Goal: Task Accomplishment & Management: Use online tool/utility

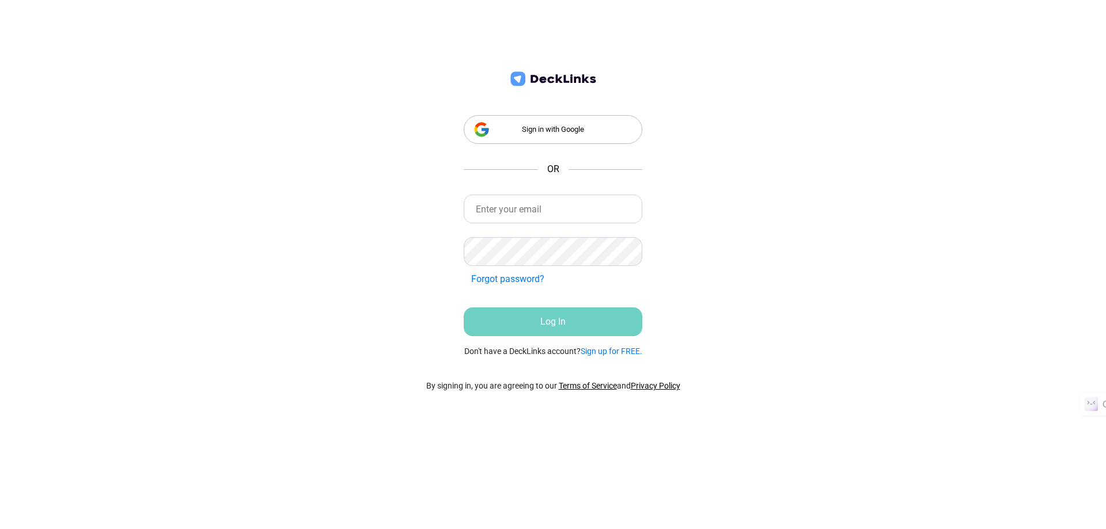
click at [0, 103] on nordpass-portal at bounding box center [0, 103] width 0 height 0
type input "[PERSON_NAME][EMAIL_ADDRESS][PERSON_NAME][DOMAIN_NAME]"
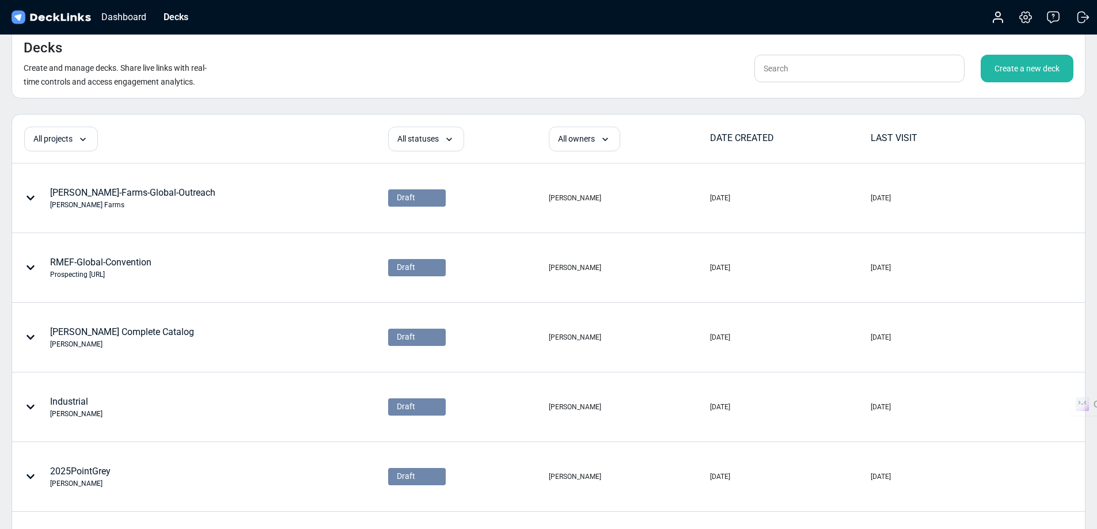
click at [1031, 71] on div "Create a new deck" at bounding box center [1027, 69] width 93 height 28
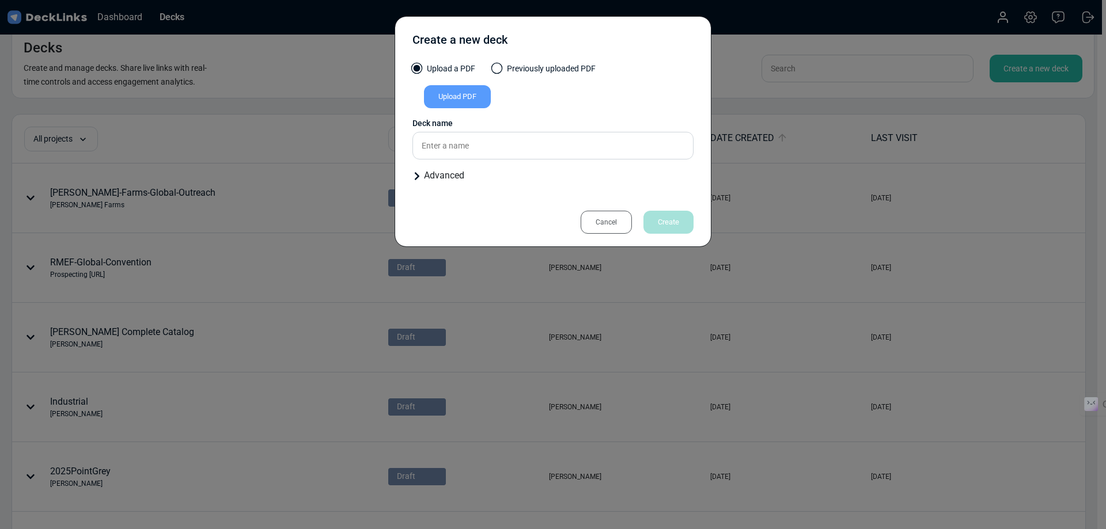
click at [460, 97] on div "Upload PDF" at bounding box center [457, 96] width 67 height 23
click at [0, 0] on input "Upload PDF" at bounding box center [0, 0] width 0 height 0
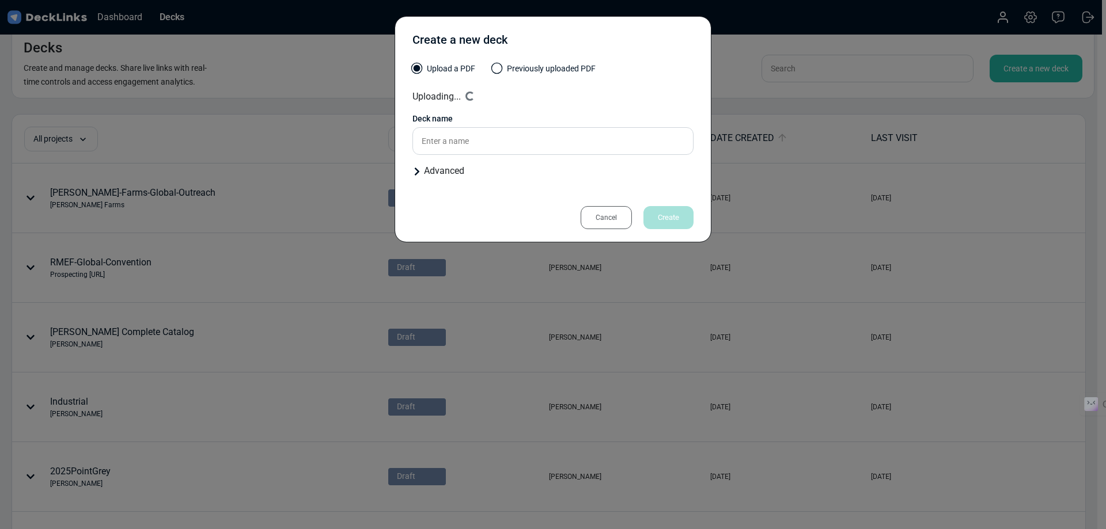
click at [436, 175] on div "Advanced" at bounding box center [552, 171] width 281 height 14
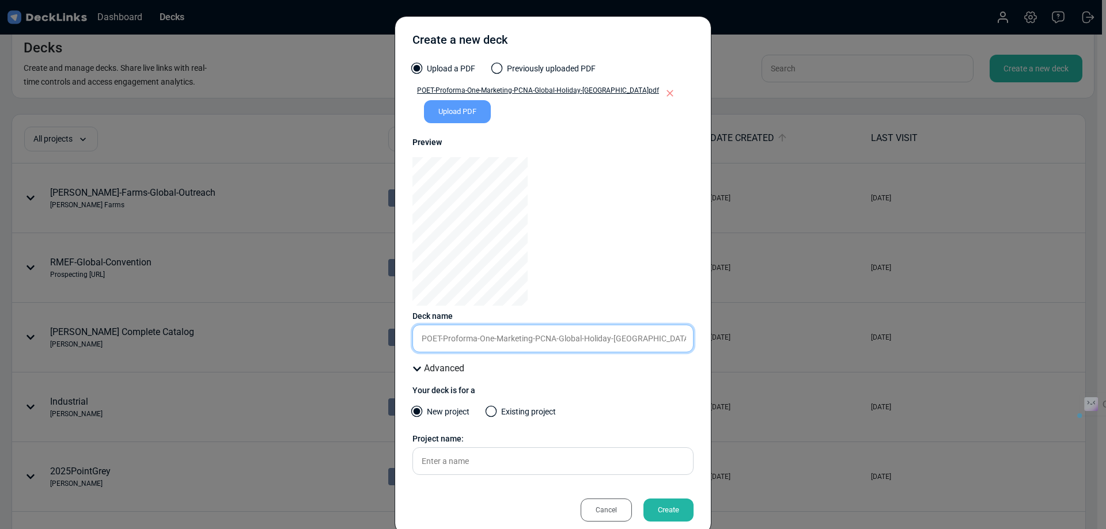
drag, startPoint x: 527, startPoint y: 338, endPoint x: 441, endPoint y: 333, distance: 86.5
click at [441, 333] on input "POET-Proforma-One-Marketing-PCNA-Global-Holiday-[GEOGRAPHIC_DATA]" at bounding box center [552, 339] width 281 height 28
drag, startPoint x: 460, startPoint y: 340, endPoint x: 438, endPoint y: 340, distance: 21.3
click at [438, 340] on input "POET-PCNA-Global-Holiday-[GEOGRAPHIC_DATA]" at bounding box center [552, 339] width 281 height 28
type input "POET-Global-Holiday-[GEOGRAPHIC_DATA]"
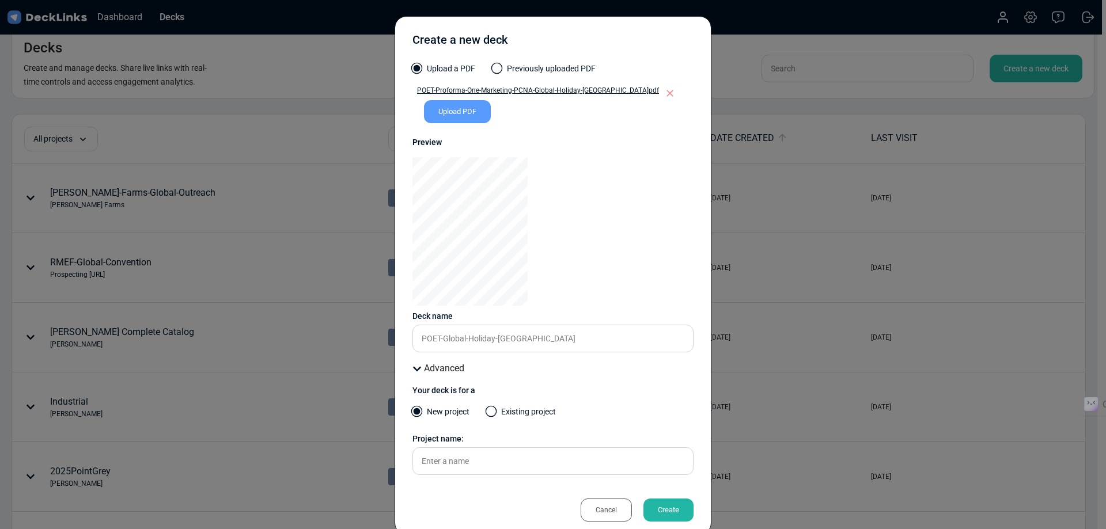
click at [656, 510] on div "Create" at bounding box center [668, 510] width 50 height 23
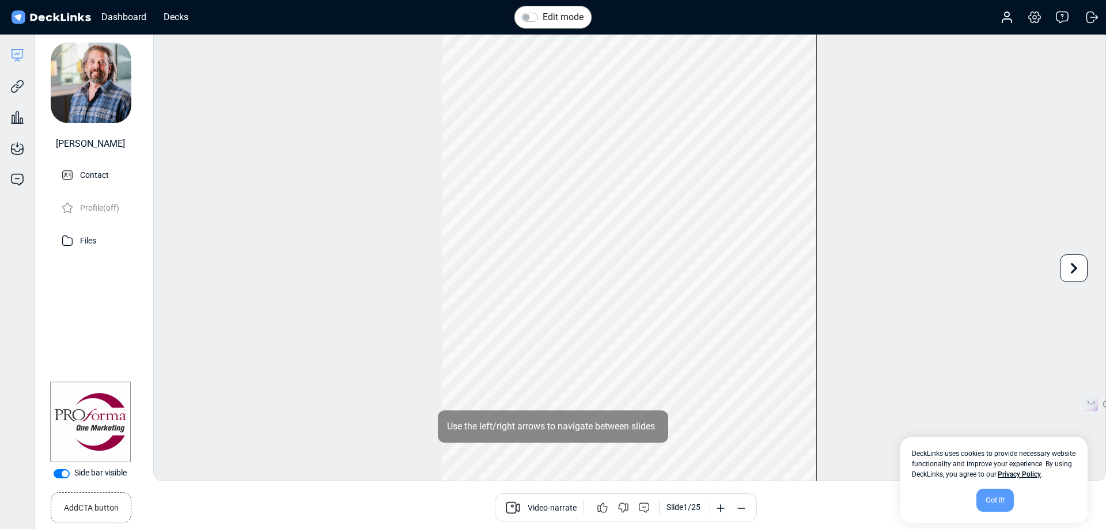
click at [994, 503] on div "Got it!" at bounding box center [994, 500] width 37 height 23
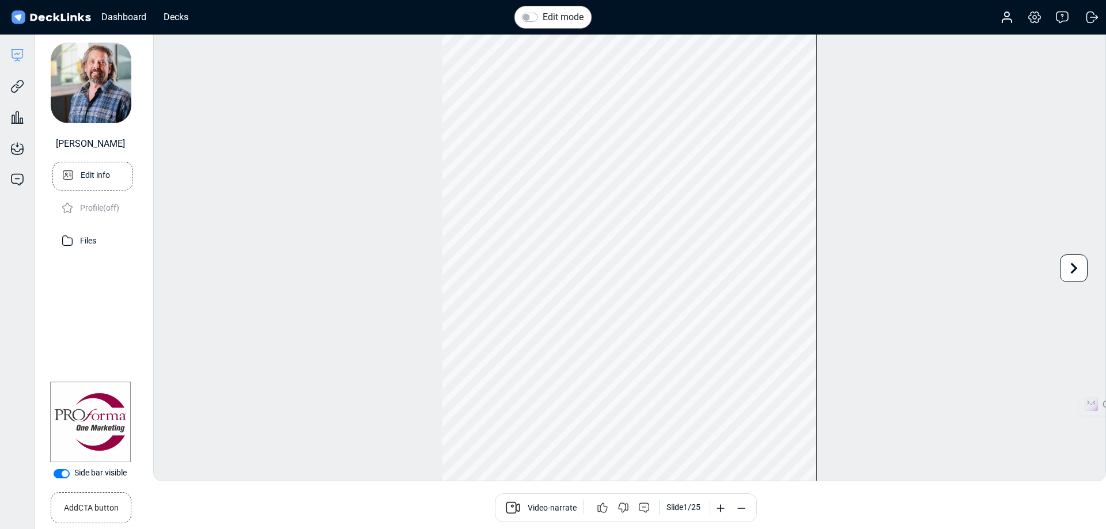
click at [91, 176] on p "Edit info" at bounding box center [95, 174] width 29 height 14
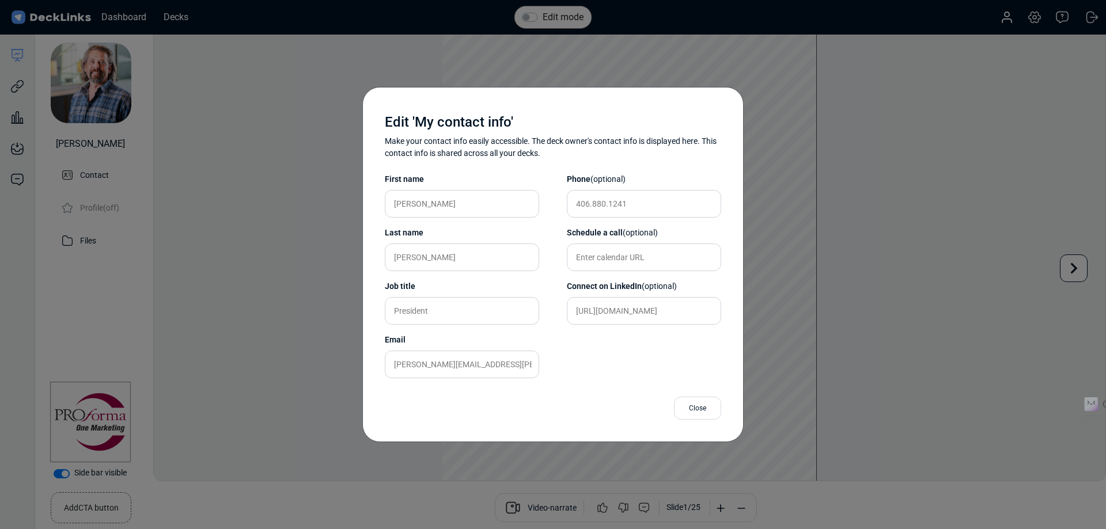
click at [82, 236] on div "Edit 'My contact info' Make your contact info easily accessible. The deck owner…" at bounding box center [553, 264] width 1106 height 529
click at [19, 90] on div "Edit 'My contact info' Make your contact info easily accessible. The deck owner…" at bounding box center [553, 264] width 1106 height 529
click at [702, 408] on div "Close" at bounding box center [697, 408] width 47 height 23
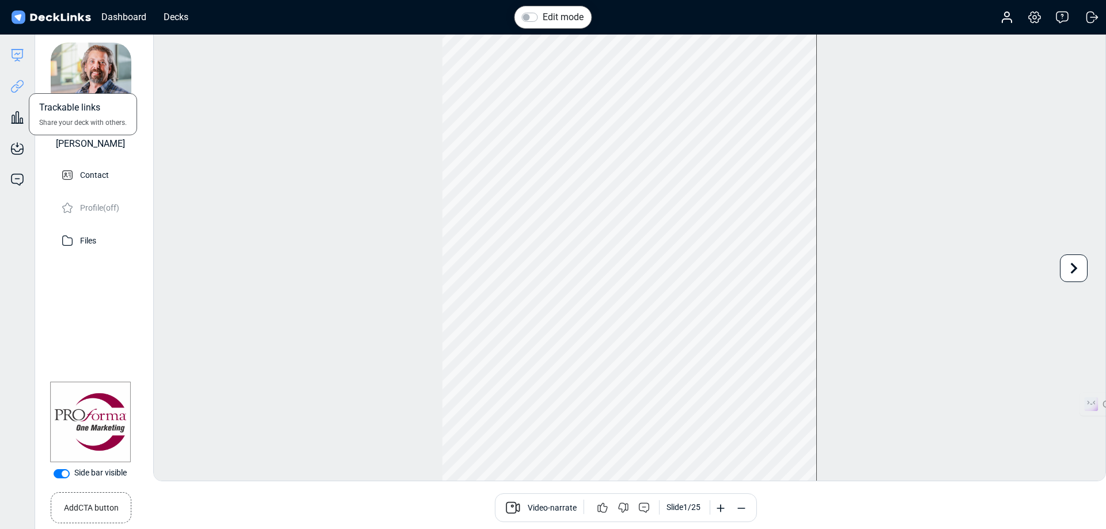
click at [21, 86] on icon at bounding box center [17, 86] width 14 height 14
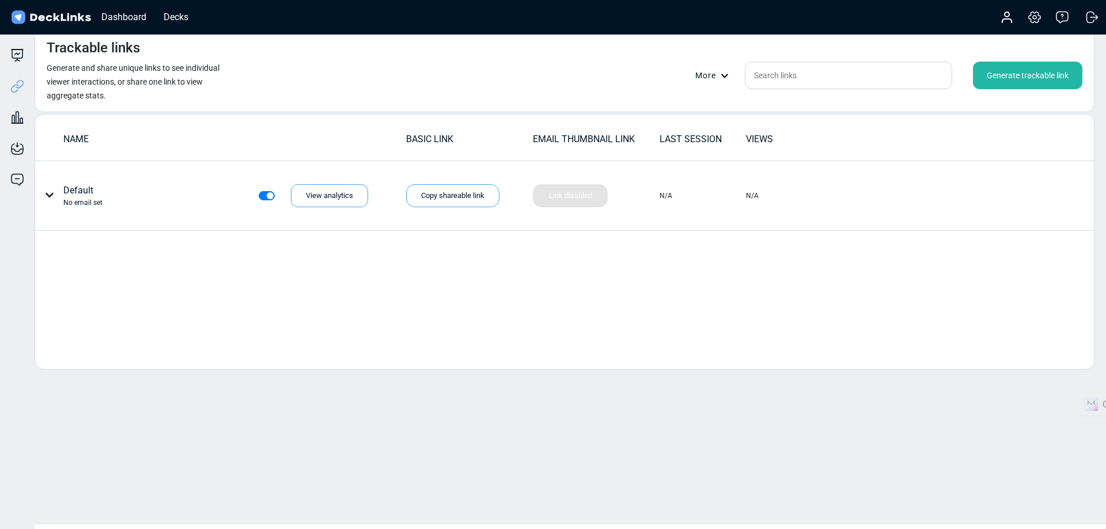
click at [1016, 79] on div "Generate trackable link" at bounding box center [1027, 76] width 109 height 28
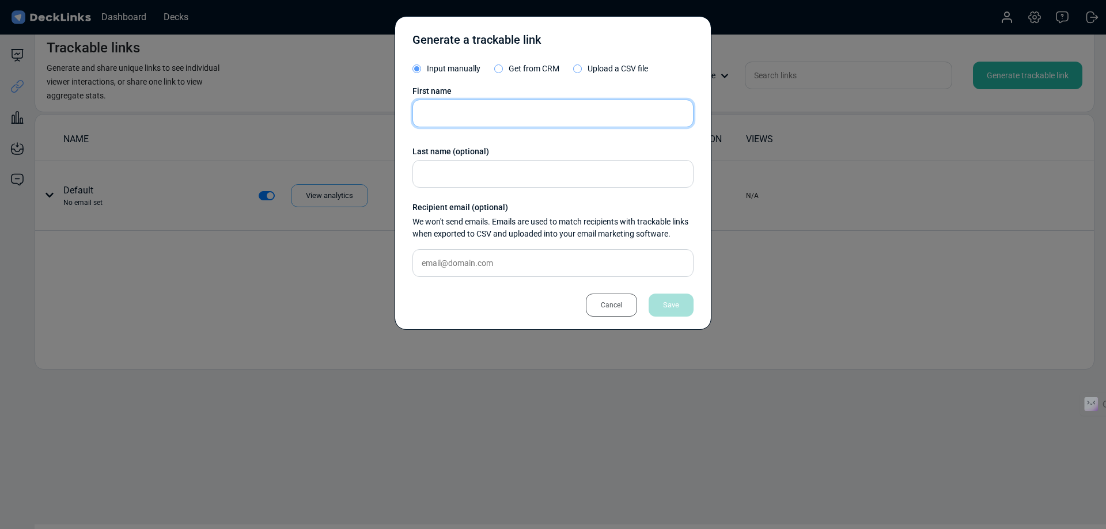
click at [447, 108] on input "text" at bounding box center [552, 114] width 281 height 28
type input "Shae"
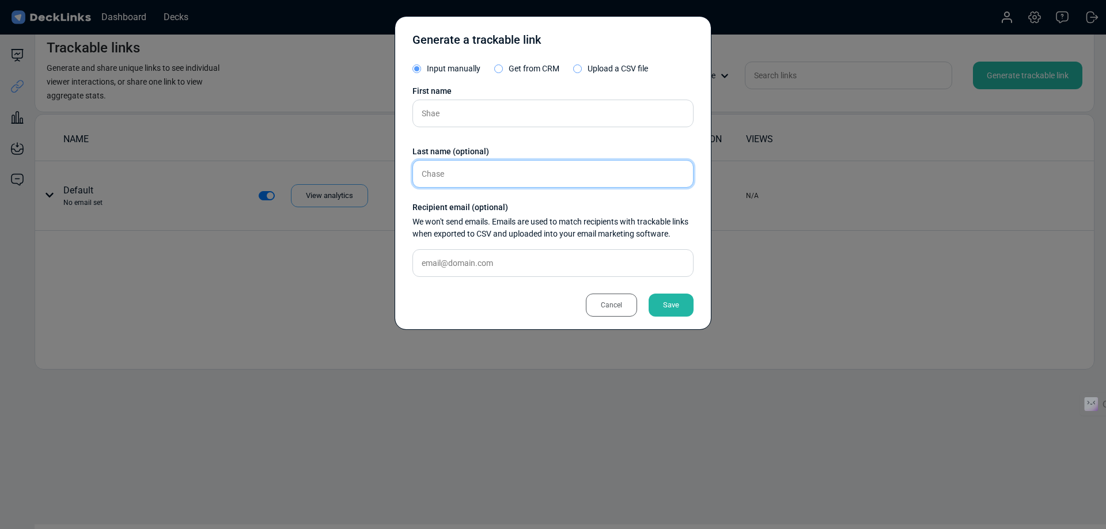
type input "Chase"
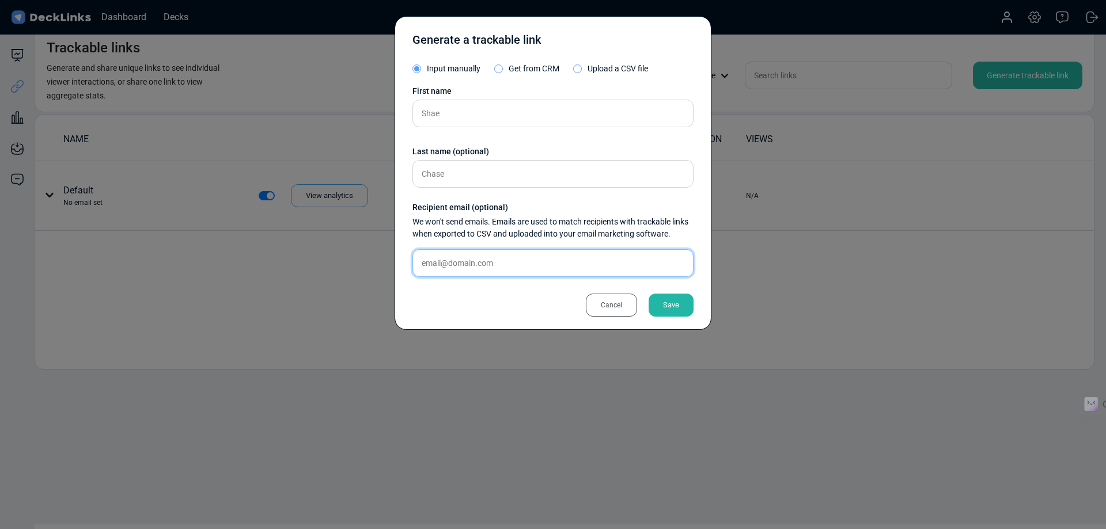
click at [465, 266] on input "text" at bounding box center [552, 263] width 281 height 28
type input "[DOMAIN_NAME][EMAIL_ADDRESS][DOMAIN_NAME]"
click at [669, 311] on div "Save" at bounding box center [671, 305] width 45 height 23
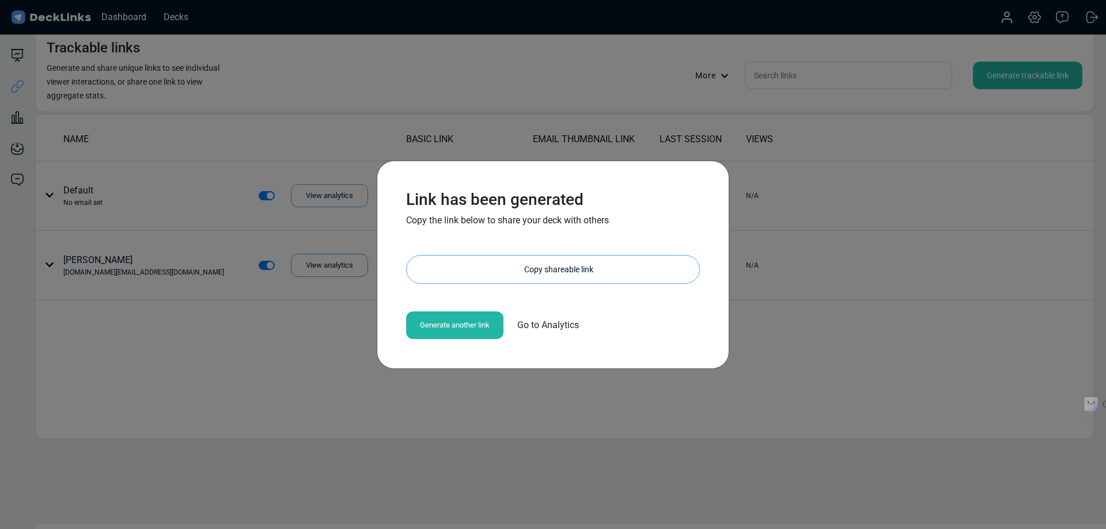
click at [546, 270] on div "Copy shareable link" at bounding box center [558, 270] width 281 height 28
click at [822, 218] on div "Link has been generated Copy the link below to share your deck with others [URL…" at bounding box center [553, 264] width 1106 height 529
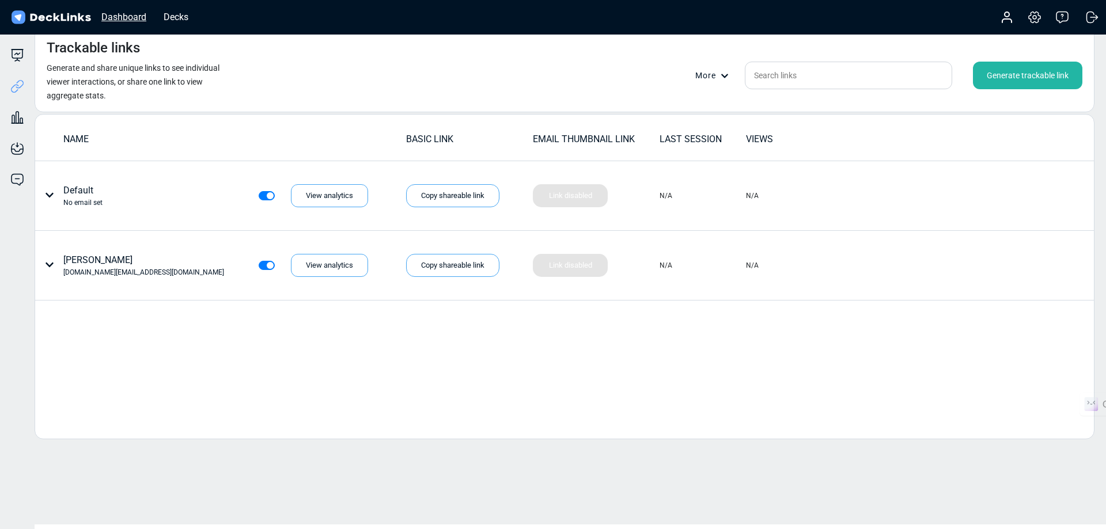
click at [138, 19] on div "Dashboard" at bounding box center [124, 17] width 56 height 14
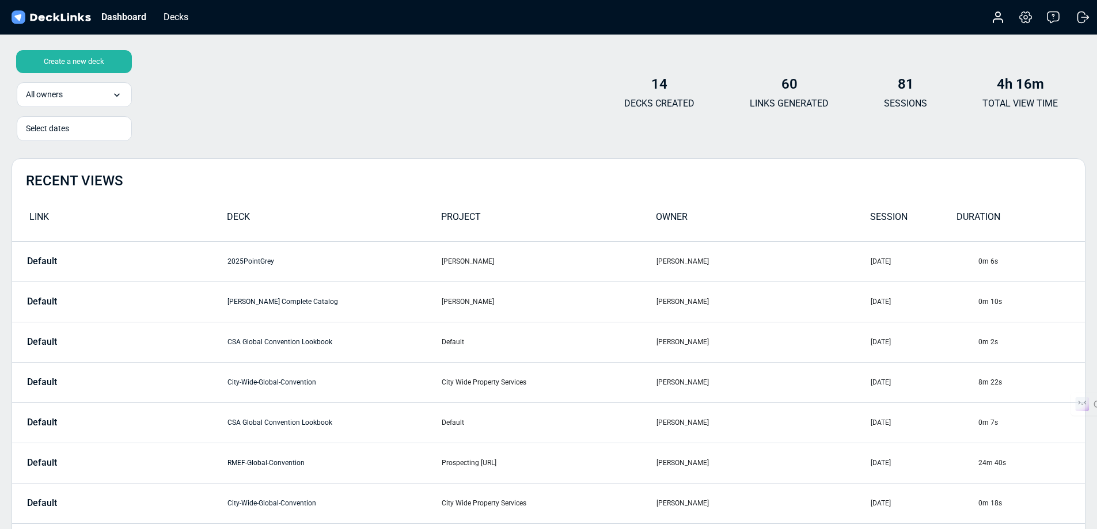
click at [79, 59] on div "Create a new deck" at bounding box center [74, 61] width 116 height 23
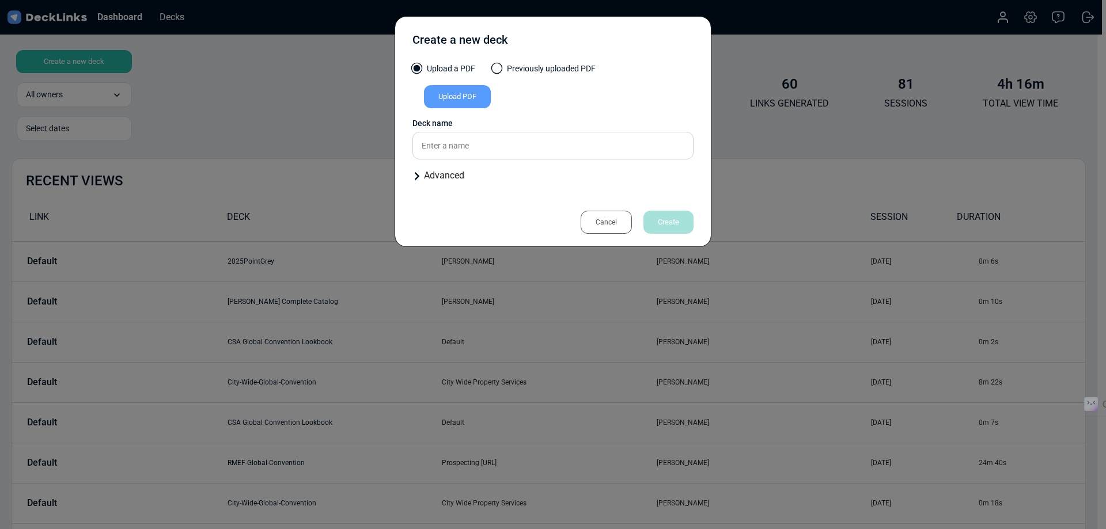
click at [472, 98] on div "Upload PDF" at bounding box center [457, 96] width 67 height 23
click at [0, 0] on input "Upload PDF" at bounding box center [0, 0] width 0 height 0
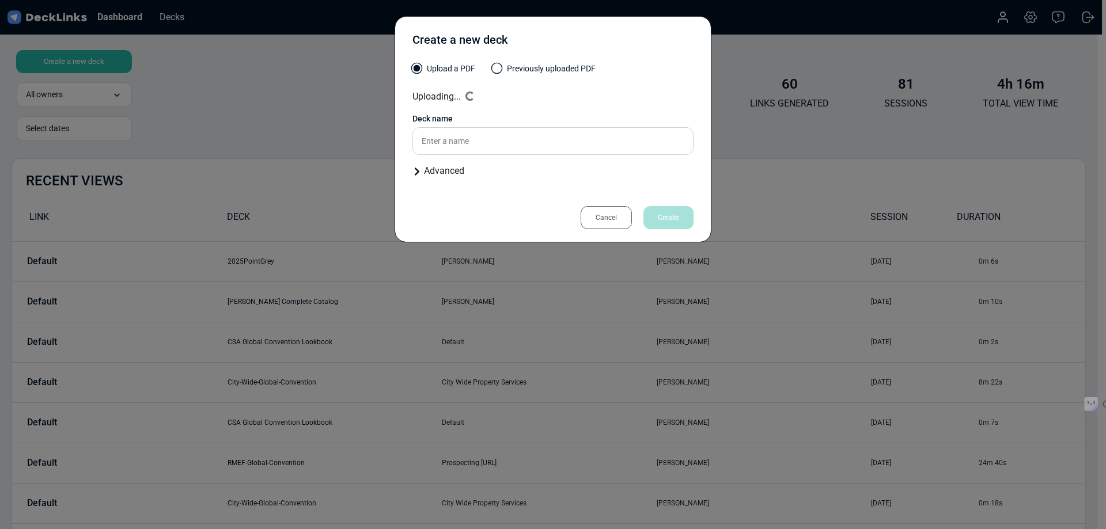
type input "POET - Baked with Love"
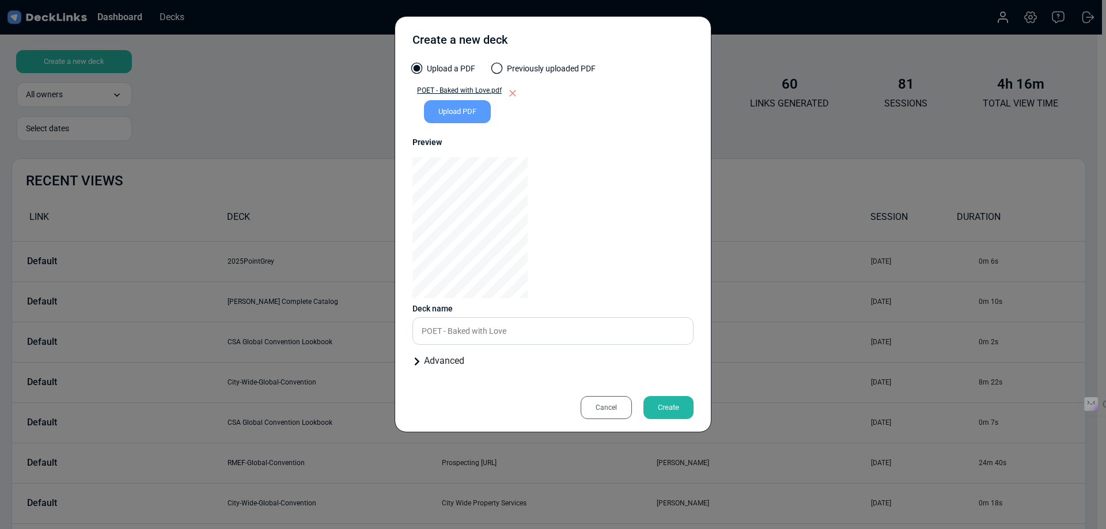
click at [440, 361] on div "Advanced" at bounding box center [552, 361] width 281 height 14
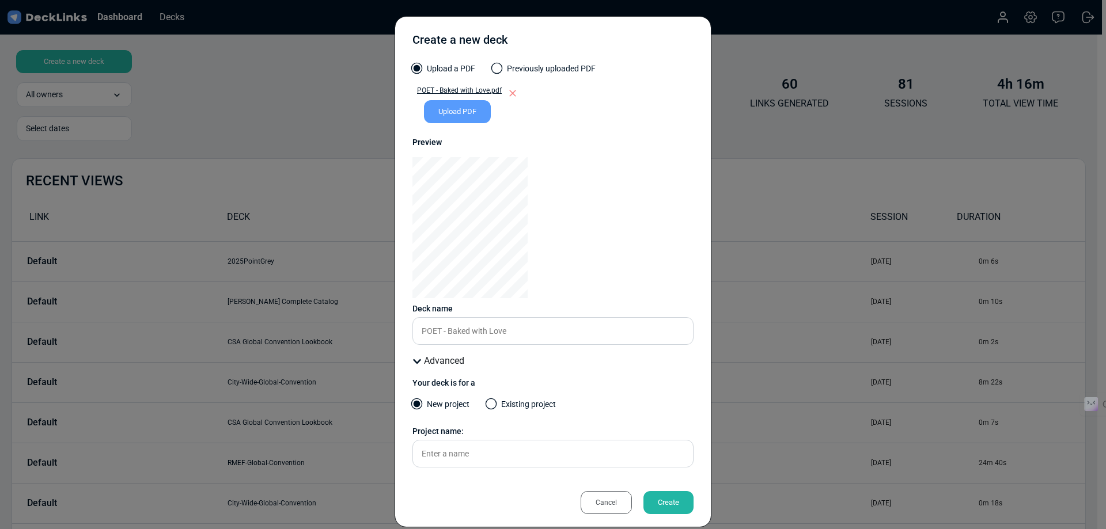
click at [440, 361] on div "Advanced" at bounding box center [552, 361] width 281 height 14
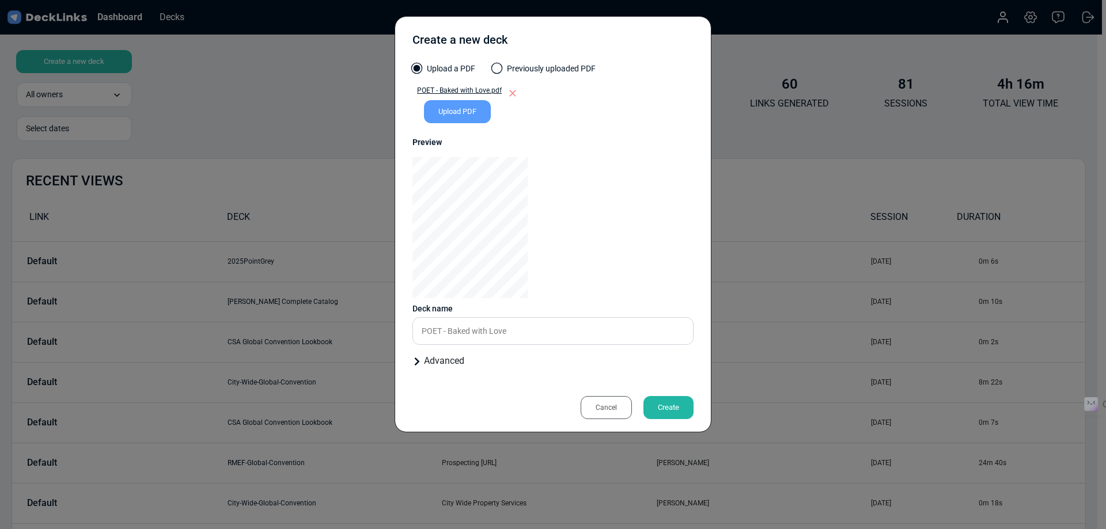
click at [669, 408] on div "Create" at bounding box center [668, 407] width 50 height 23
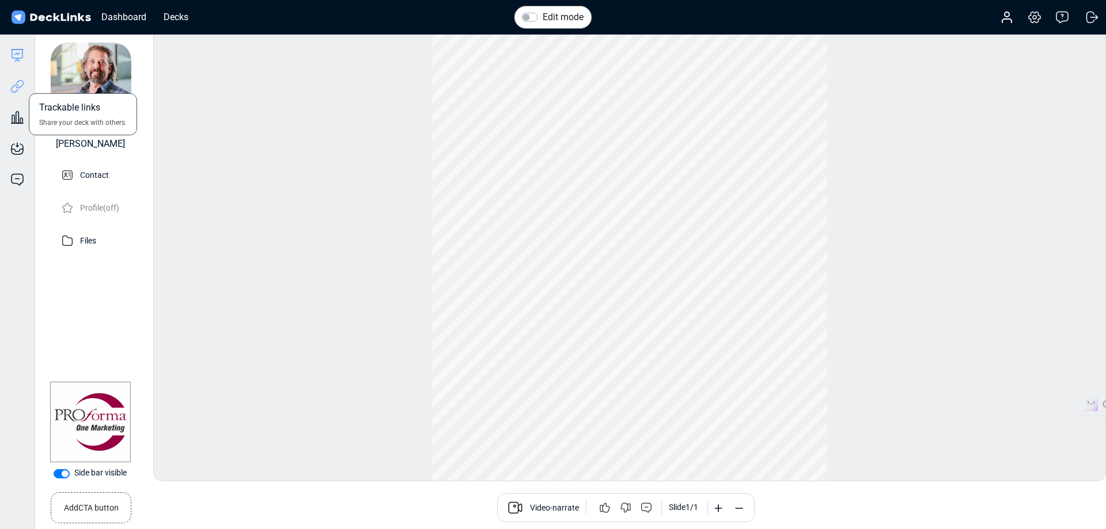
click at [17, 85] on icon at bounding box center [15, 88] width 8 height 9
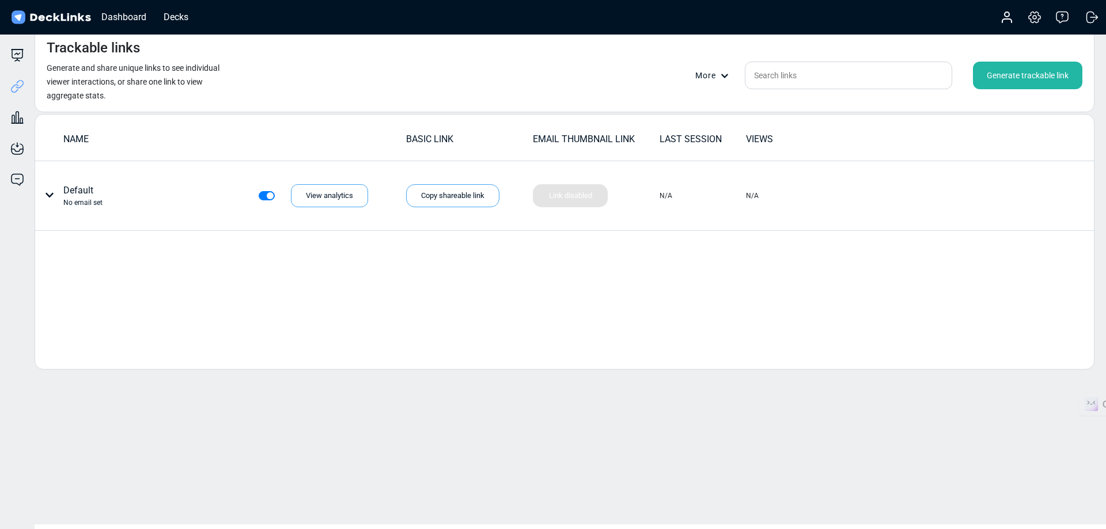
click at [1023, 75] on div "Generate trackable link" at bounding box center [1027, 76] width 109 height 28
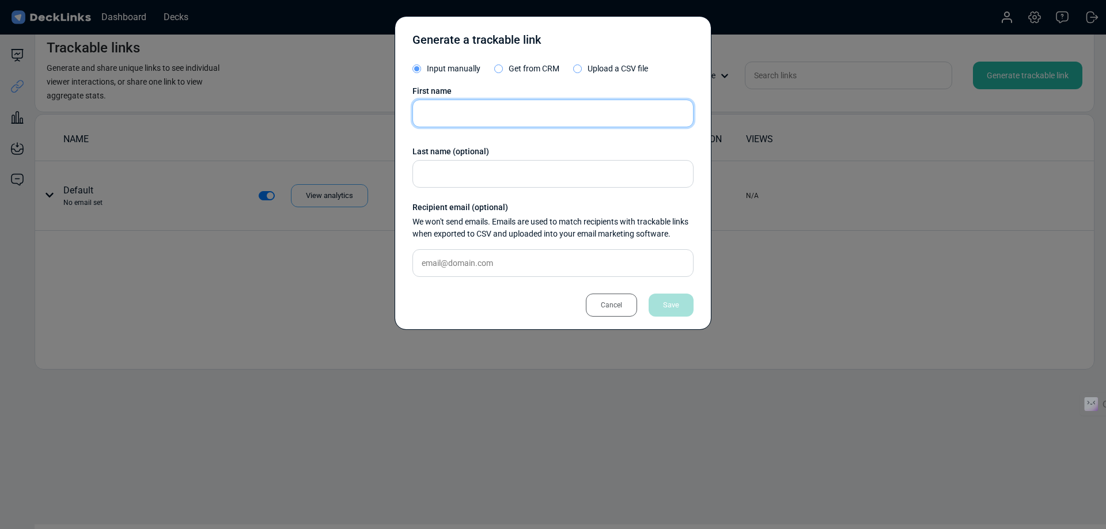
click at [468, 110] on input "text" at bounding box center [552, 114] width 281 height 28
type input "Shae"
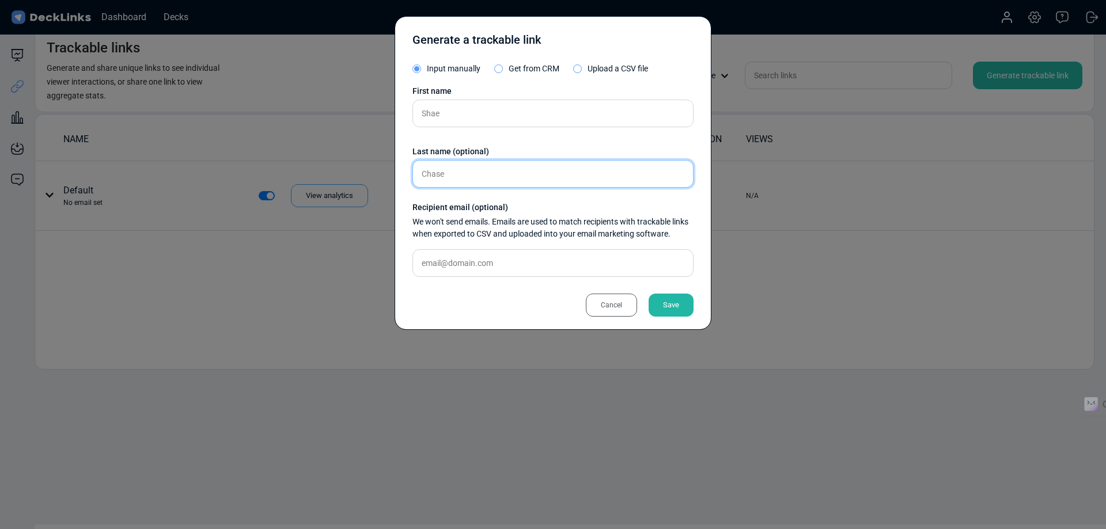
type input "Chase"
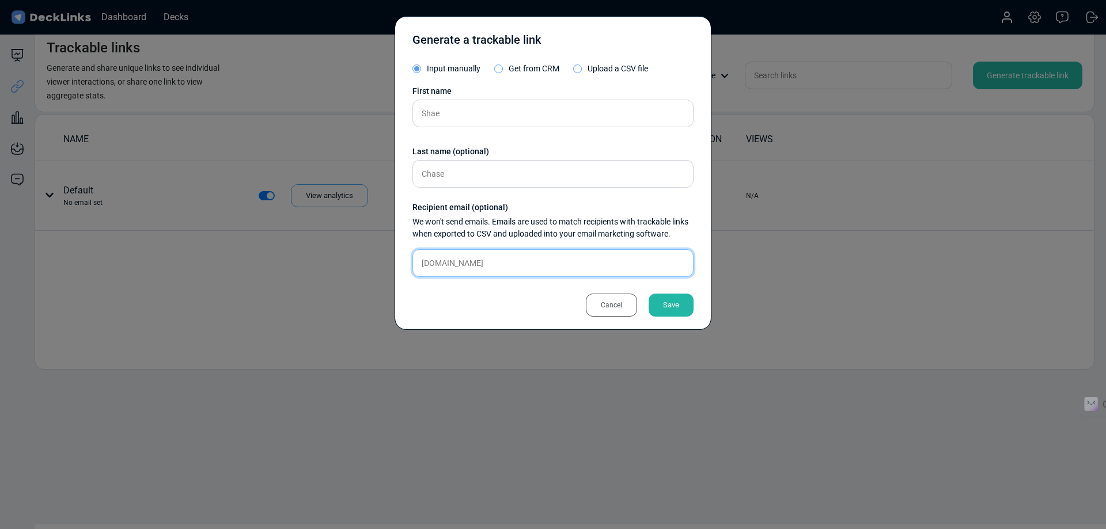
click at [467, 263] on input "[DOMAIN_NAME]" at bounding box center [552, 263] width 281 height 28
type input "[DOMAIN_NAME][EMAIL_ADDRESS][DOMAIN_NAME]"
click at [663, 302] on div "Save" at bounding box center [671, 305] width 45 height 23
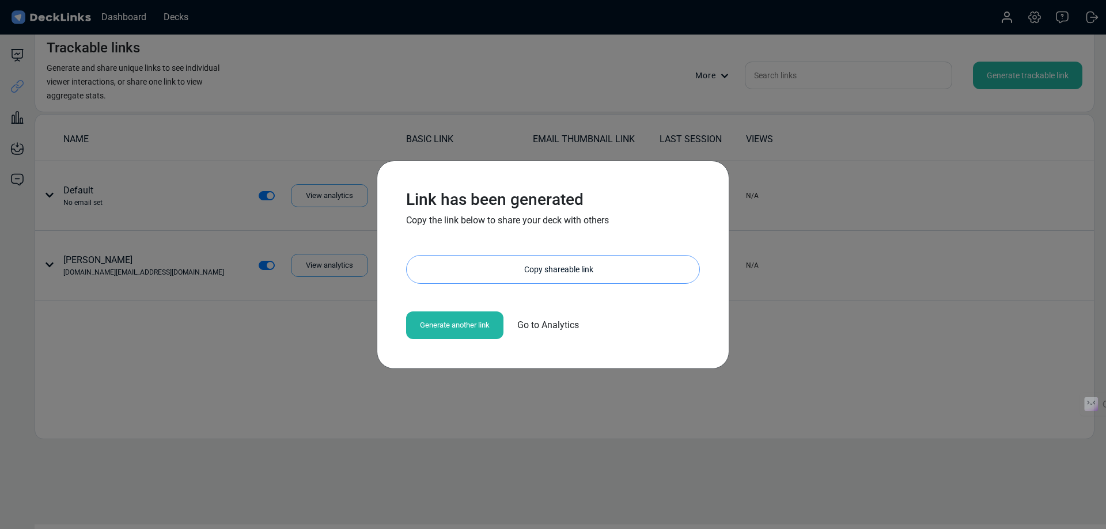
click at [558, 267] on div "Copy shareable link" at bounding box center [558, 270] width 281 height 28
click at [297, 358] on div "Link has been generated Copy the link below to share your deck with others [URL…" at bounding box center [553, 264] width 1106 height 529
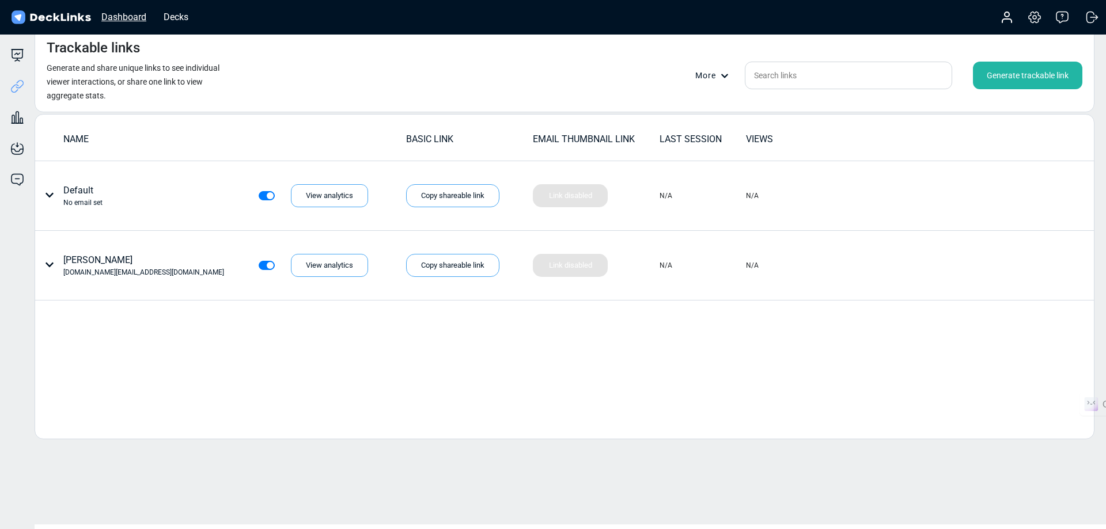
click at [124, 15] on div "Dashboard" at bounding box center [124, 17] width 56 height 14
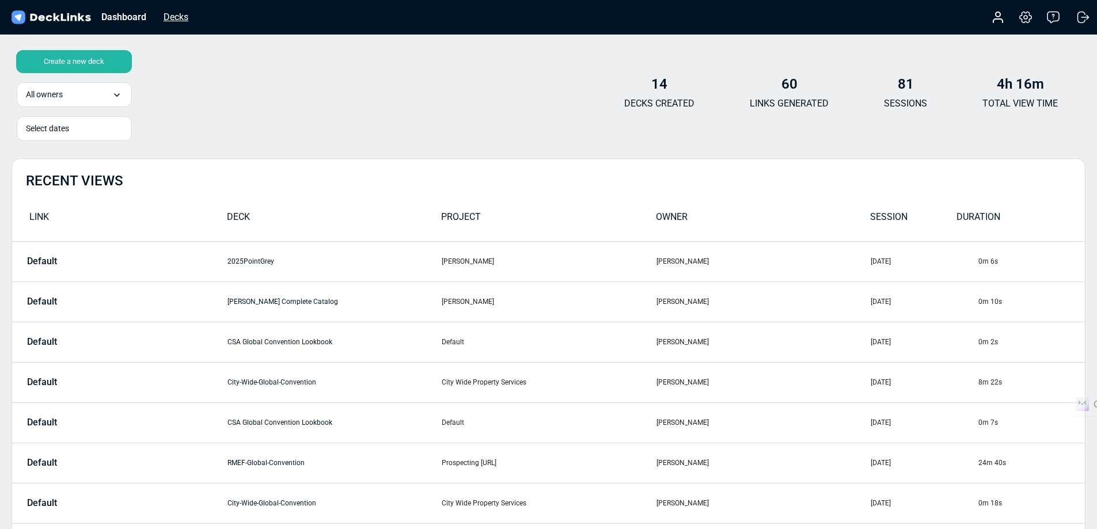
click at [185, 19] on div "Decks" at bounding box center [176, 17] width 36 height 14
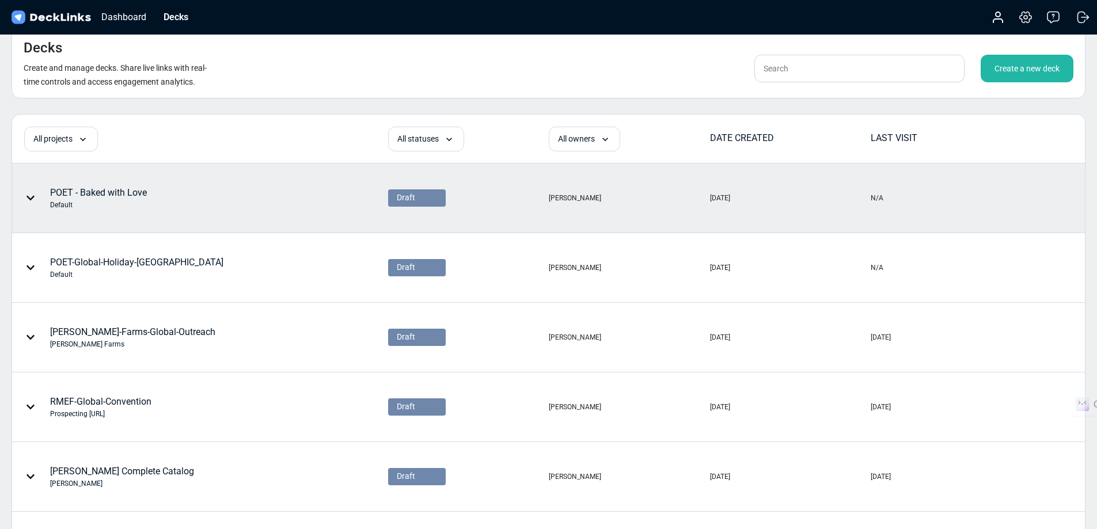
click at [97, 191] on div "POET - Baked with Love Default" at bounding box center [98, 198] width 97 height 24
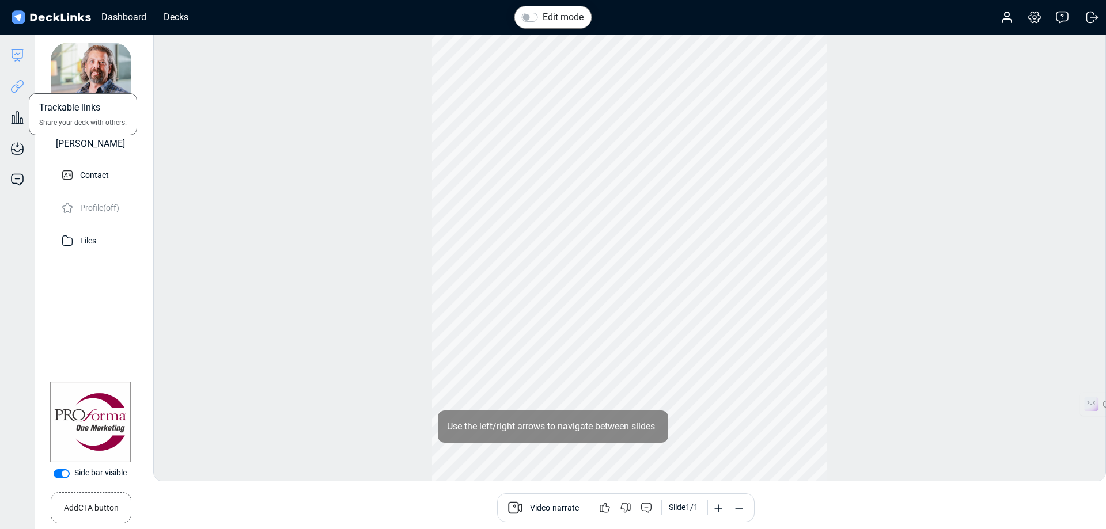
click at [18, 88] on icon at bounding box center [20, 84] width 8 height 9
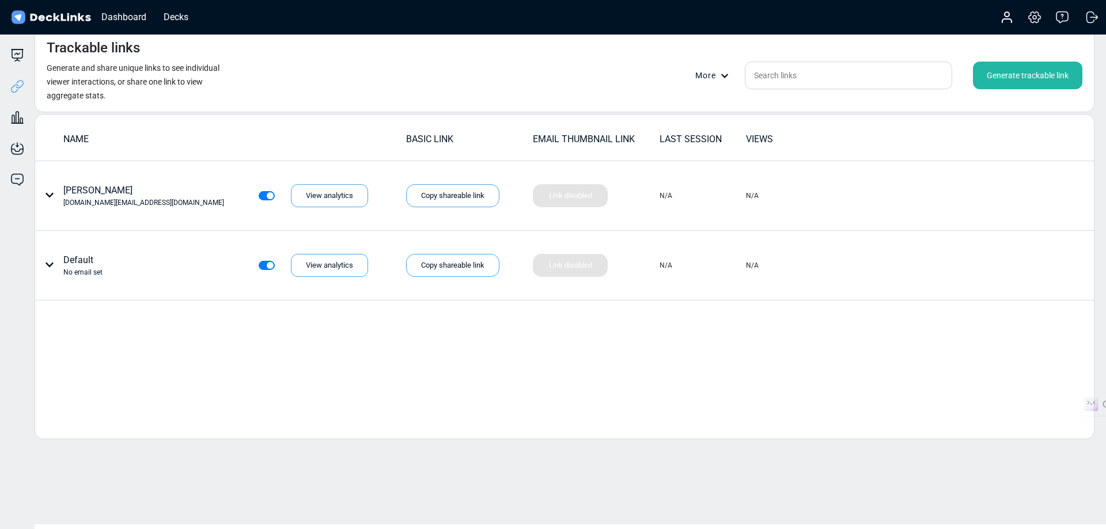
click at [999, 73] on div "Generate trackable link" at bounding box center [1027, 76] width 109 height 28
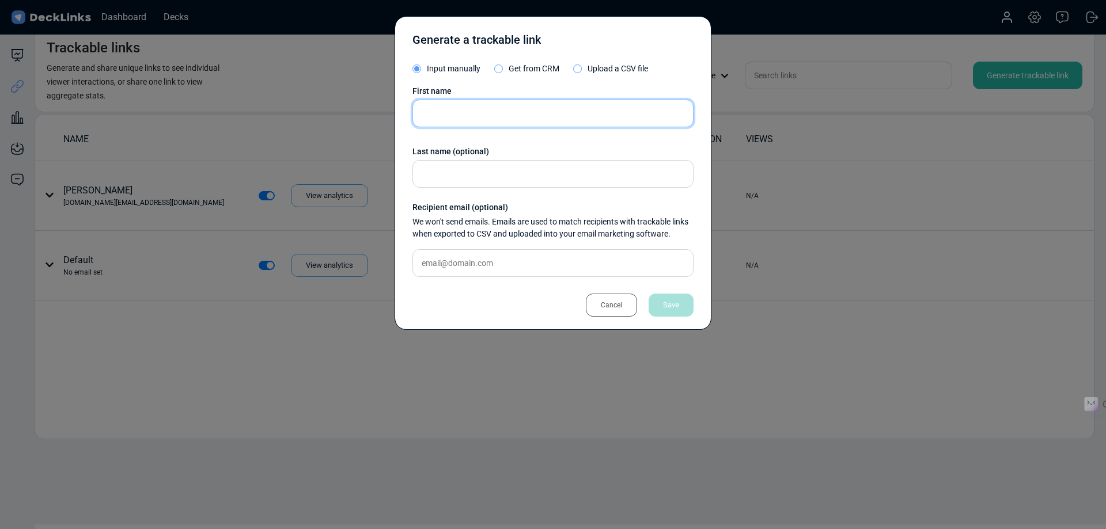
click at [483, 115] on input "text" at bounding box center [552, 114] width 281 height 28
type input "[PERSON_NAME]"
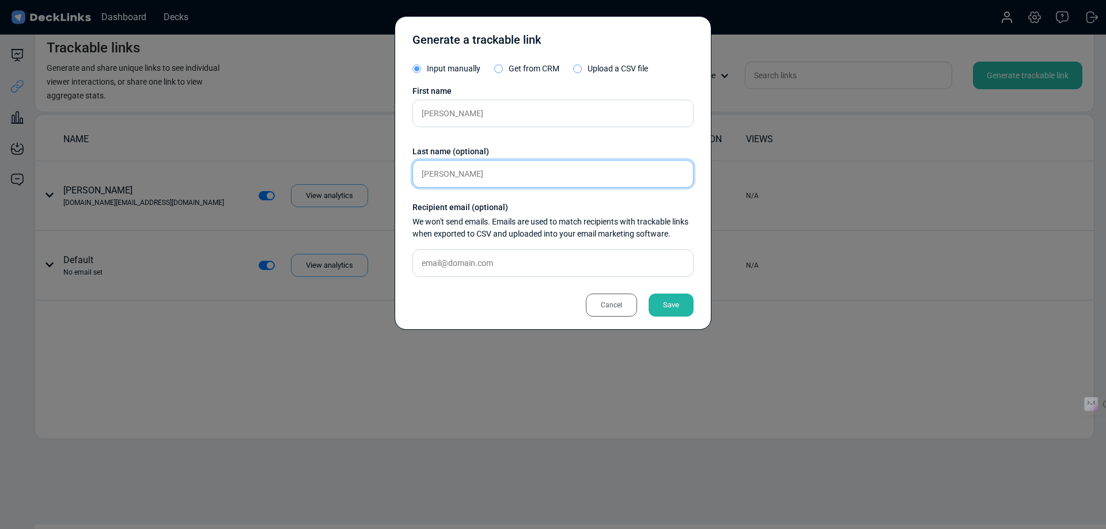
type input "[PERSON_NAME]"
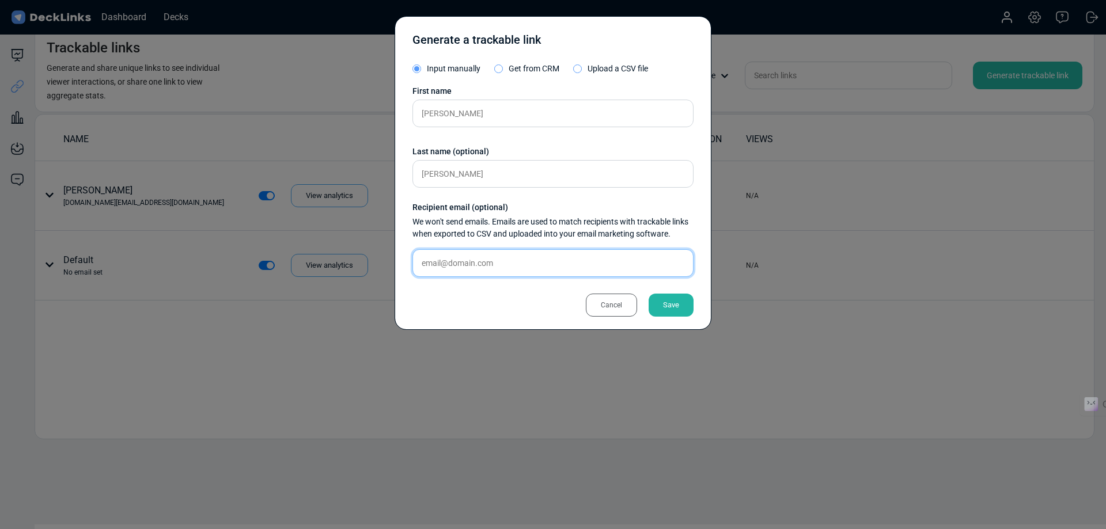
click at [444, 270] on input "text" at bounding box center [552, 263] width 281 height 28
type input "[PERSON_NAME][EMAIL_ADDRESS][PERSON_NAME][DOMAIN_NAME]"
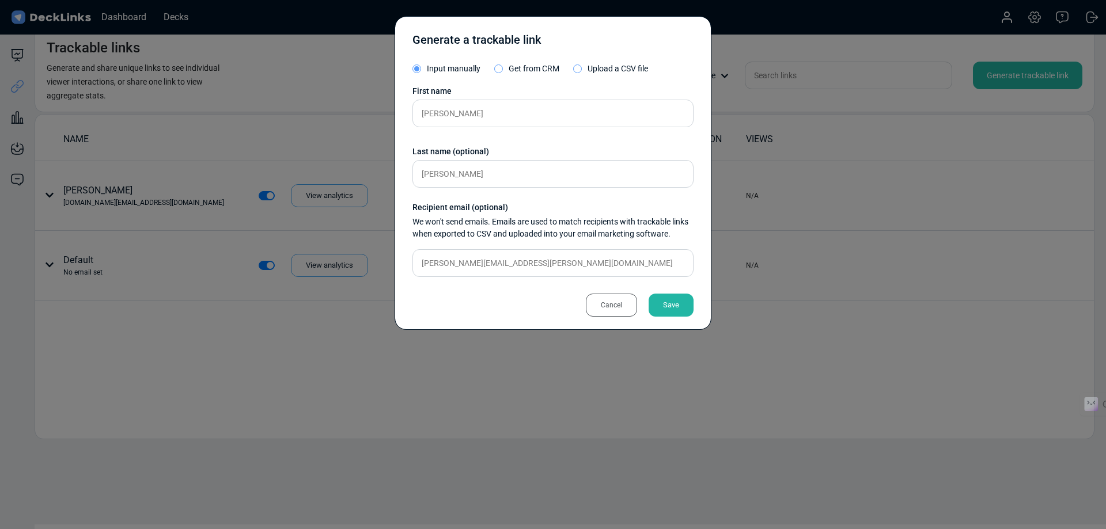
click at [669, 309] on div "Save" at bounding box center [671, 305] width 45 height 23
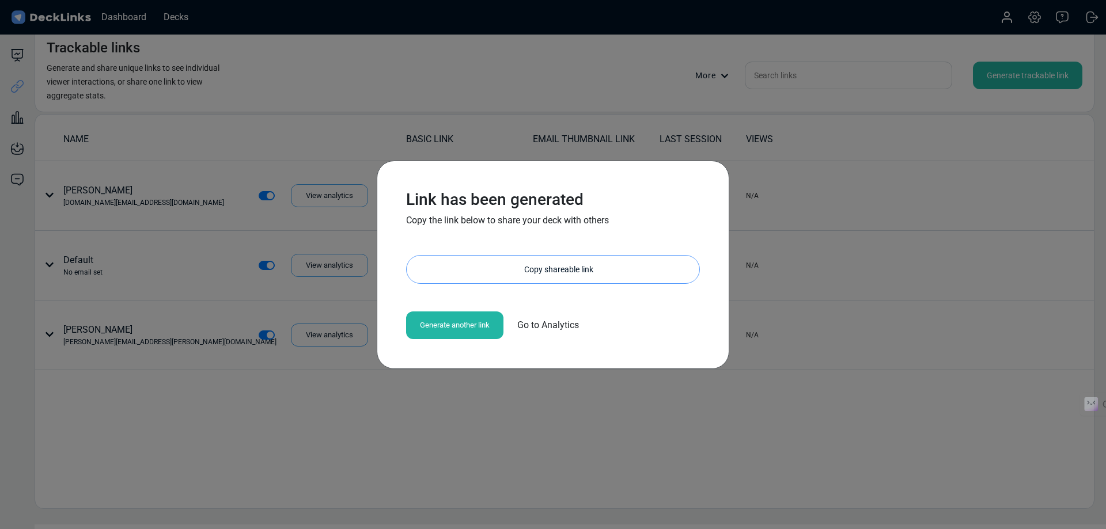
click at [526, 269] on div "Copy shareable link" at bounding box center [558, 270] width 281 height 28
click at [724, 395] on div "Link has been generated Copy the link below to share your deck with others [URL…" at bounding box center [553, 264] width 1106 height 529
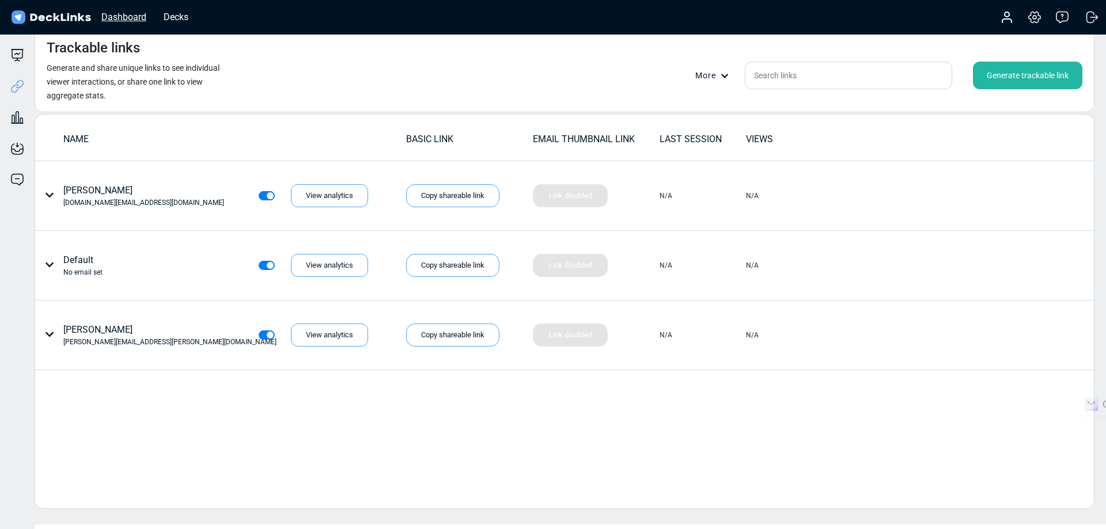
click at [119, 18] on div "Dashboard" at bounding box center [124, 17] width 56 height 14
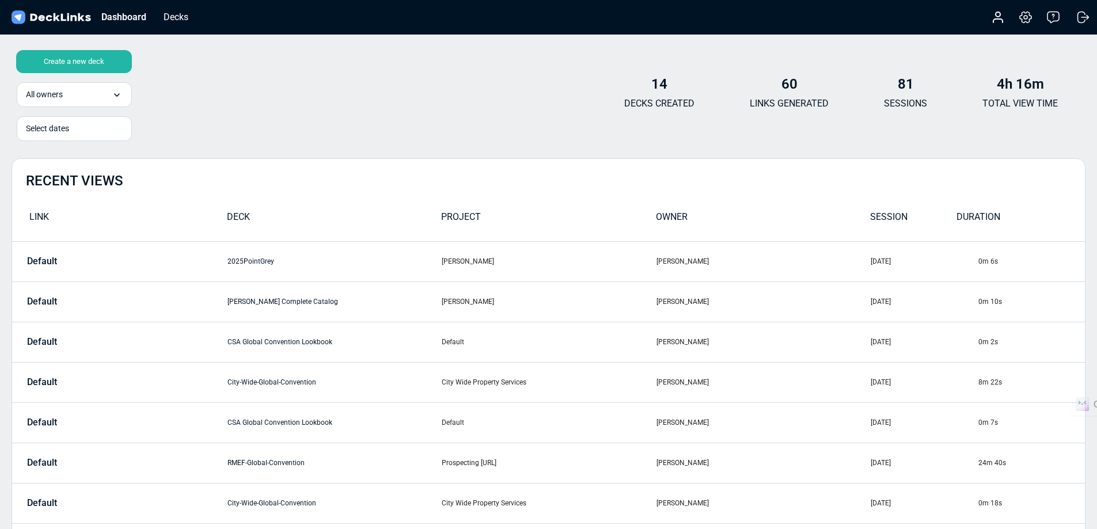
click at [70, 60] on div "Create a new deck" at bounding box center [74, 61] width 116 height 23
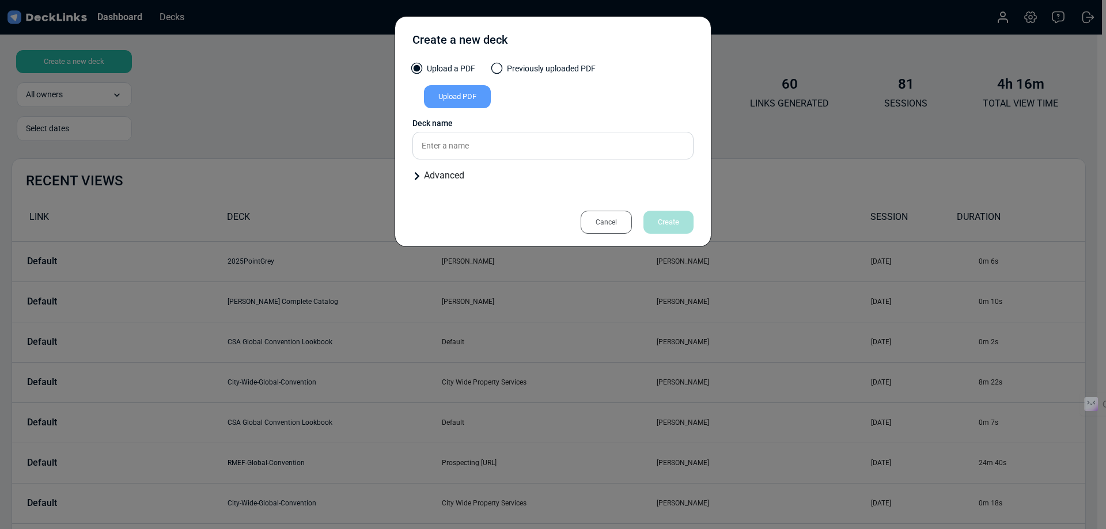
click at [458, 98] on div "Upload PDF" at bounding box center [457, 96] width 67 height 23
click at [0, 0] on input "Upload PDF" at bounding box center [0, 0] width 0 height 0
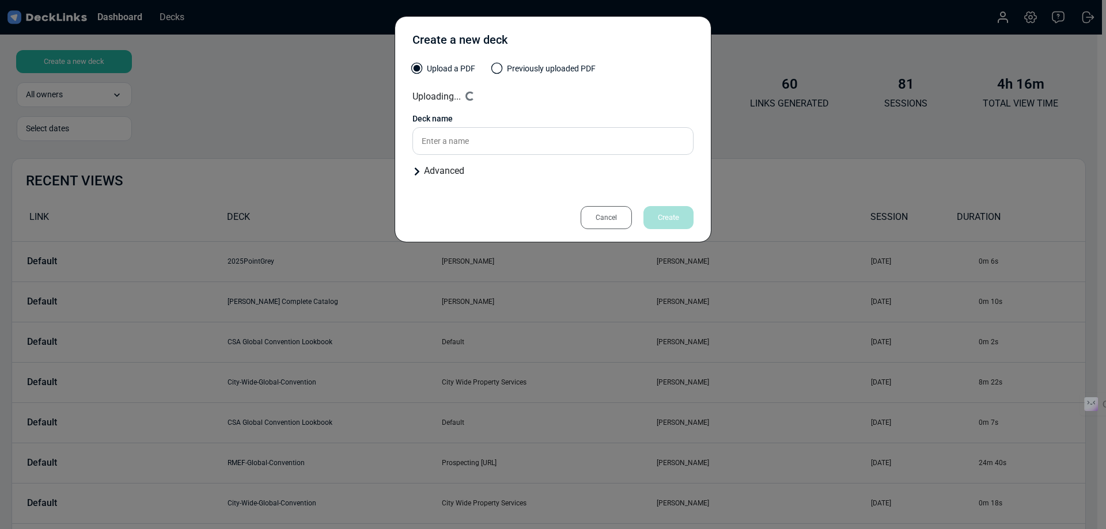
type input "POET - Climate Control Blankets"
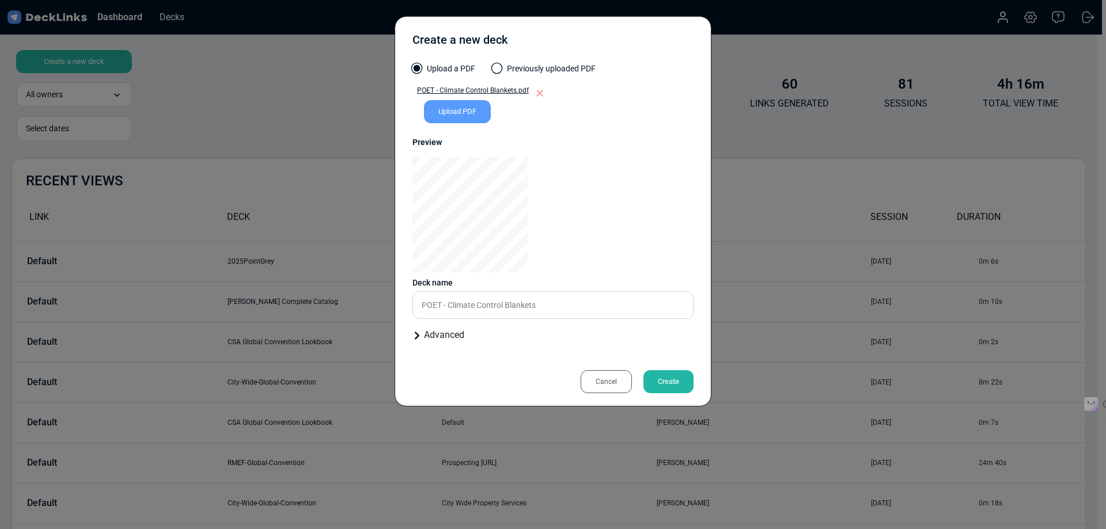
click at [665, 382] on div "Create" at bounding box center [668, 381] width 50 height 23
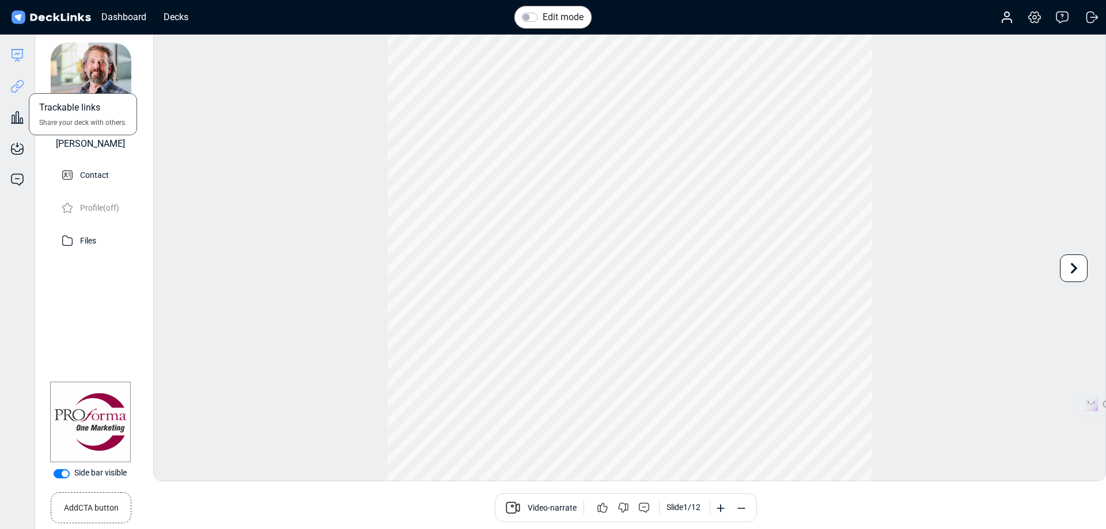
click at [18, 86] on icon at bounding box center [17, 86] width 14 height 14
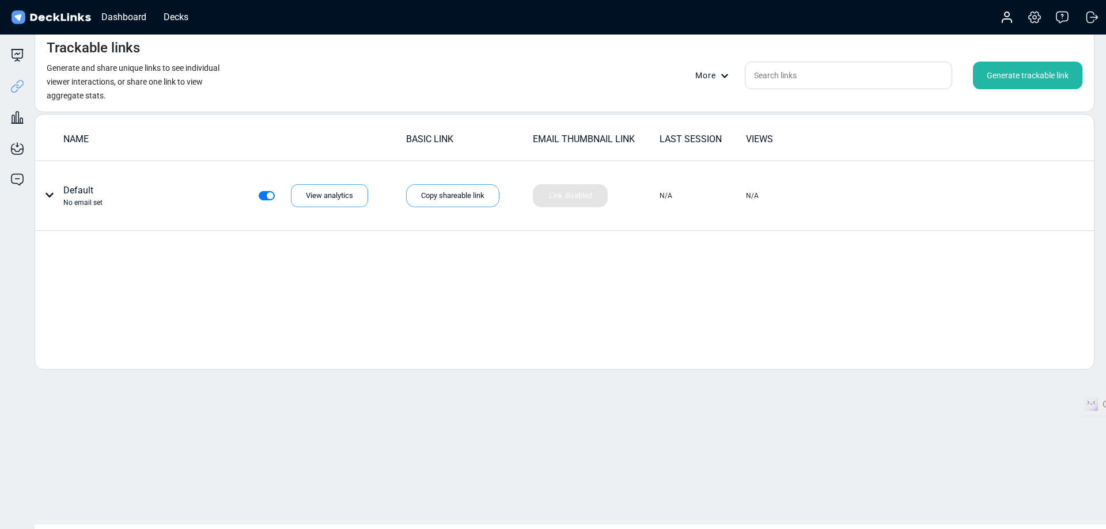
click at [1007, 73] on div "Generate trackable link" at bounding box center [1027, 76] width 109 height 28
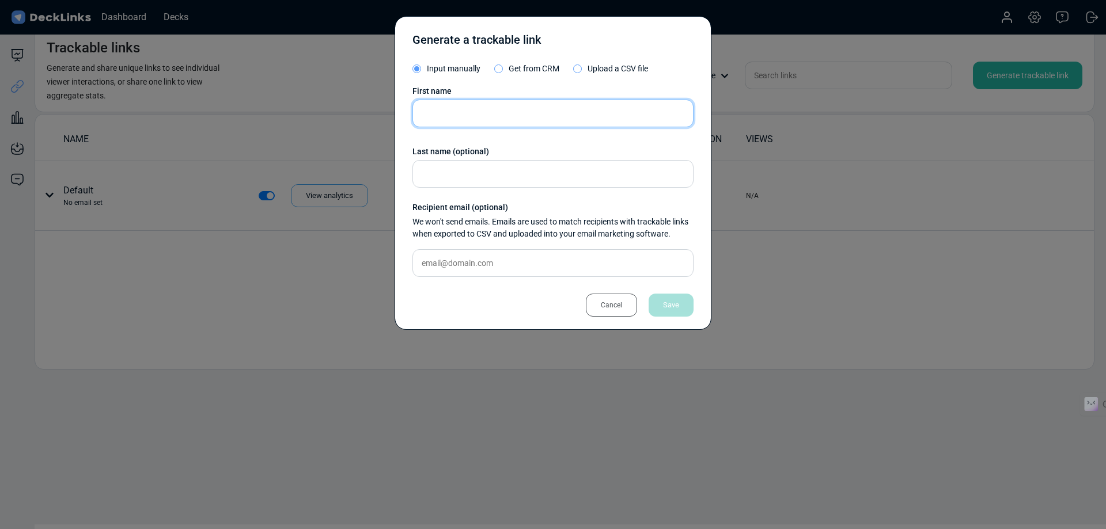
click at [480, 109] on input "text" at bounding box center [552, 114] width 281 height 28
type input "[PERSON_NAME]"
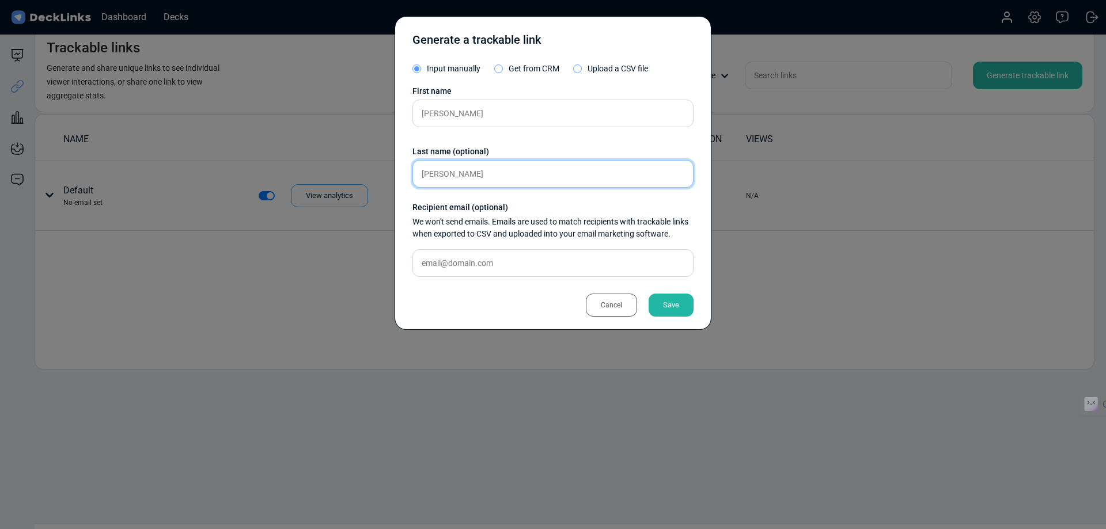
type input "[PERSON_NAME]"
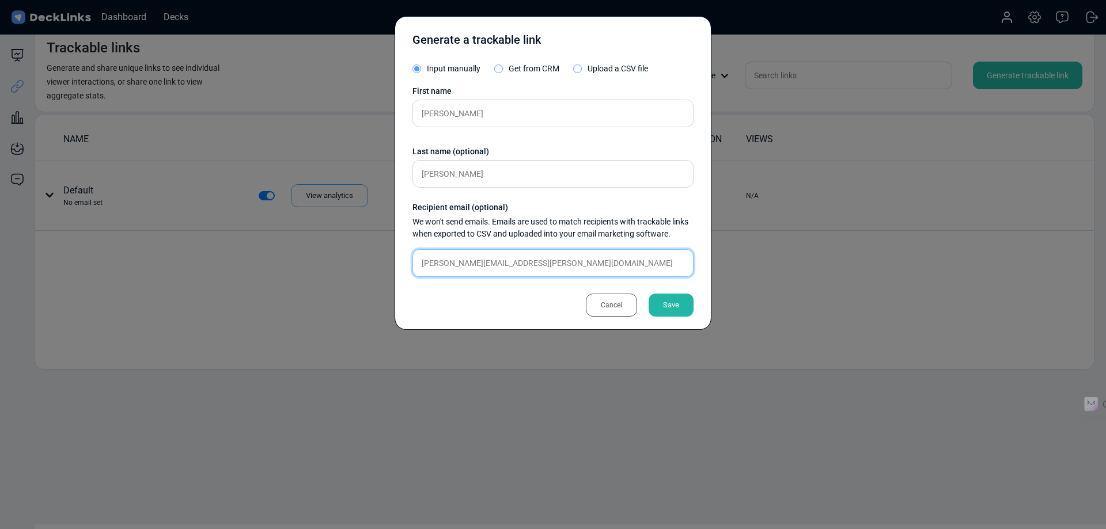
type input "[PERSON_NAME][EMAIL_ADDRESS][PERSON_NAME][DOMAIN_NAME]"
click at [670, 304] on div "Save" at bounding box center [671, 305] width 45 height 23
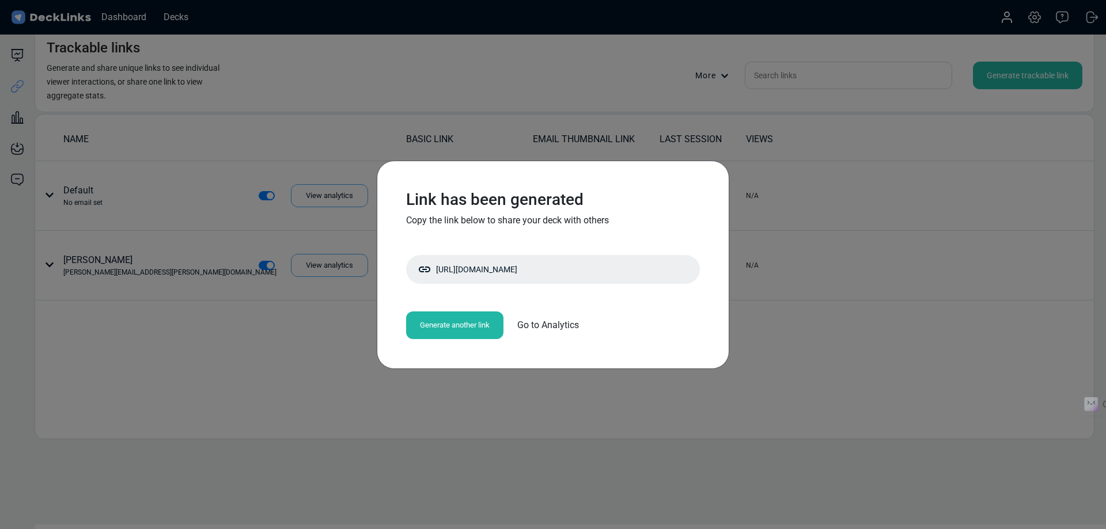
click at [540, 395] on div "Link has been generated Copy the link below to share your deck with others [URL…" at bounding box center [553, 264] width 1106 height 529
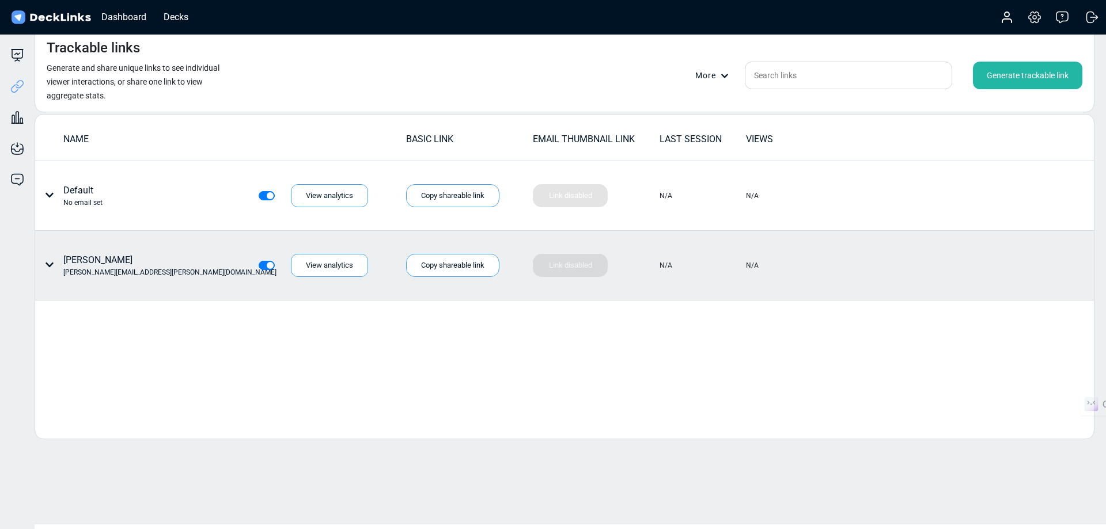
click at [48, 263] on icon at bounding box center [49, 264] width 9 height 9
click at [89, 316] on div "Individual link settings" at bounding box center [93, 312] width 104 height 23
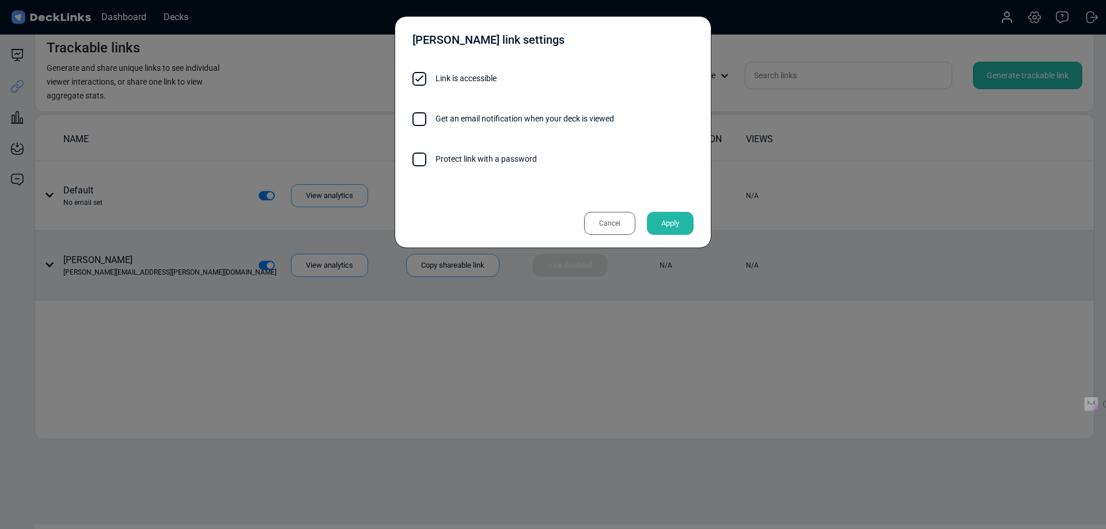
click at [608, 224] on div "Cancel" at bounding box center [609, 223] width 51 height 23
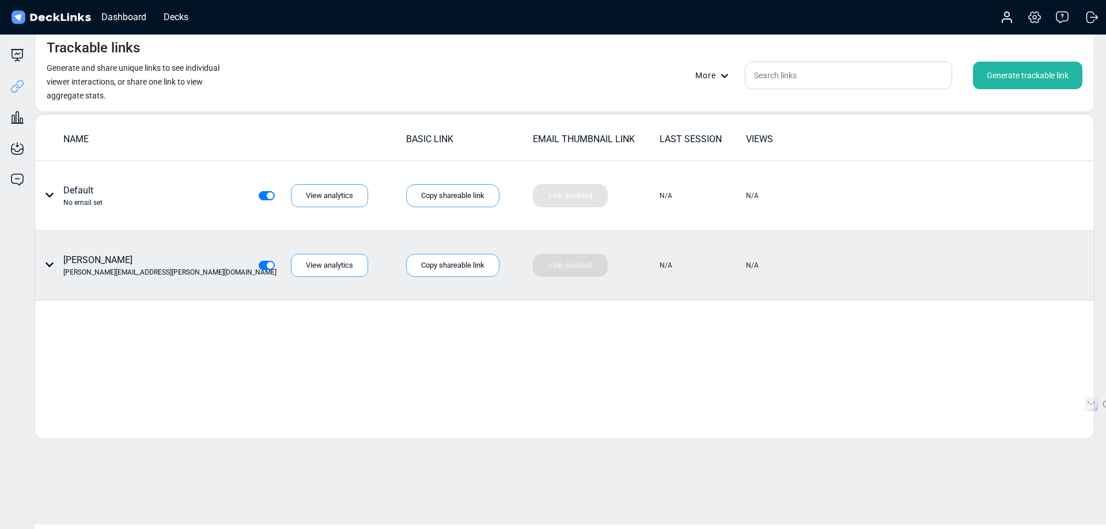
click at [722, 74] on icon at bounding box center [724, 76] width 7 height 4
click at [725, 91] on div "Master link settings" at bounding box center [736, 93] width 81 height 23
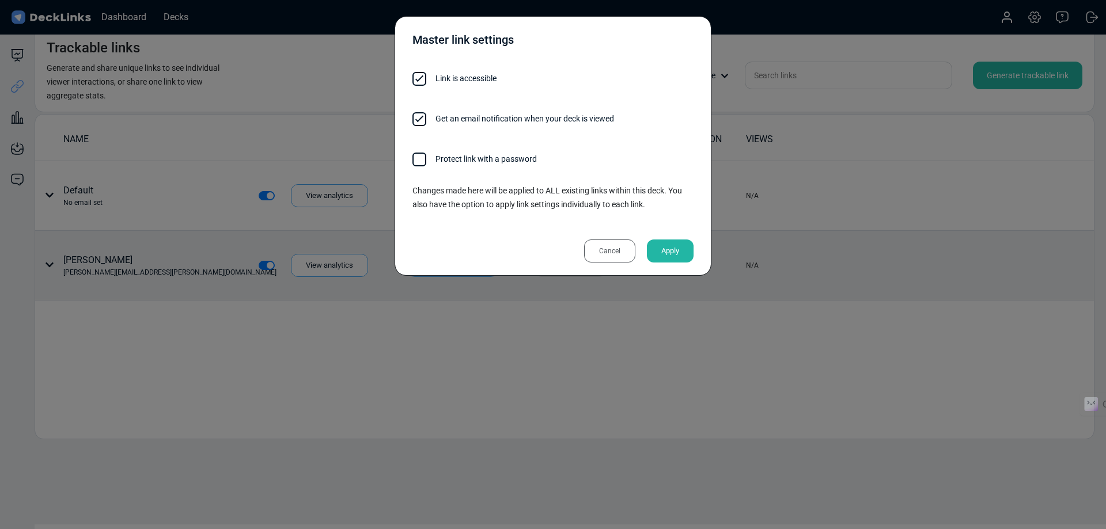
click at [615, 248] on div "Cancel" at bounding box center [609, 251] width 51 height 23
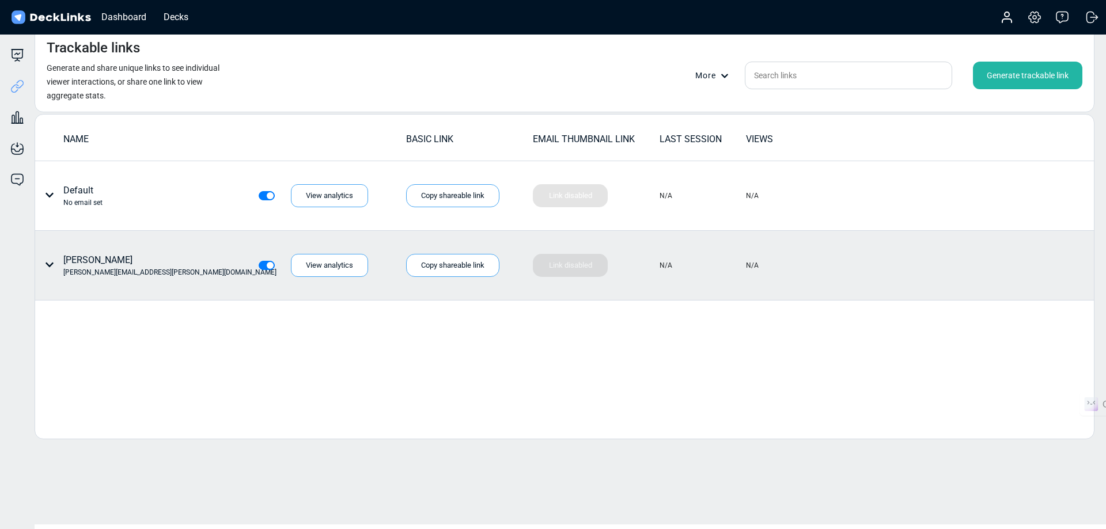
click at [721, 76] on icon at bounding box center [725, 76] width 8 height 8
click at [712, 115] on link "Export links in CSV" at bounding box center [736, 116] width 81 height 23
click at [359, 392] on div at bounding box center [553, 264] width 1106 height 529
click at [20, 117] on icon at bounding box center [17, 118] width 14 height 14
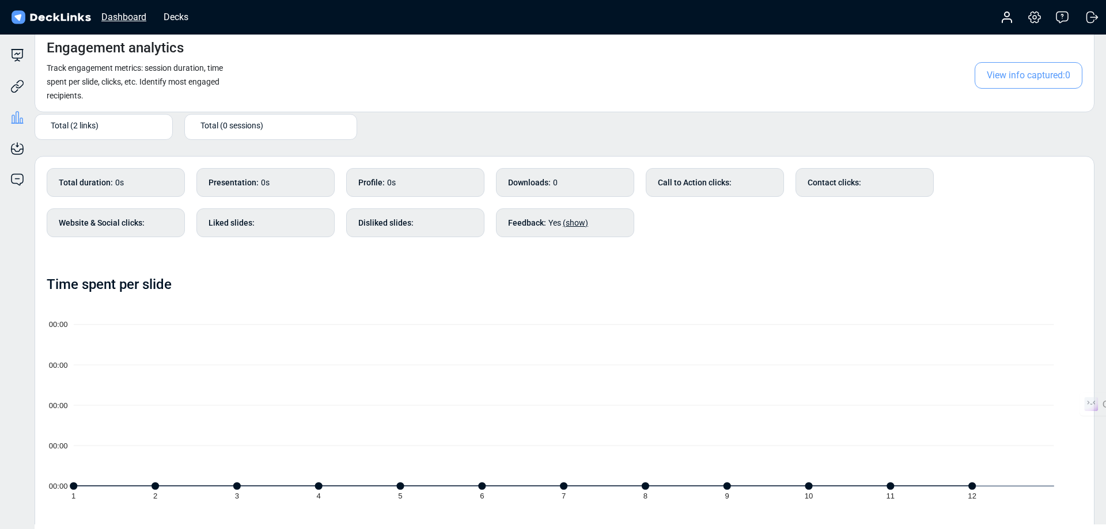
click at [119, 18] on div "Dashboard" at bounding box center [124, 17] width 56 height 14
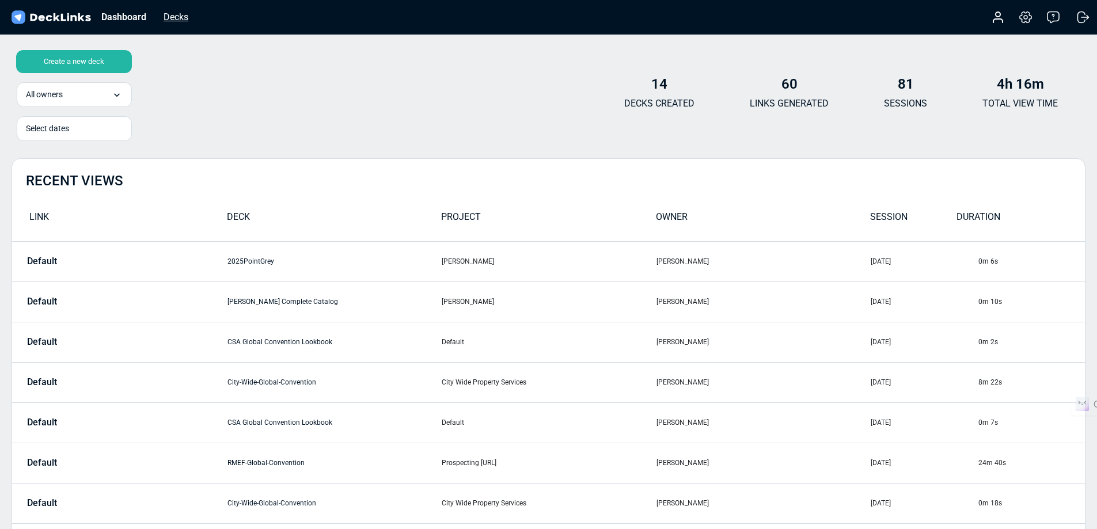
click at [172, 21] on div "Decks" at bounding box center [176, 17] width 36 height 14
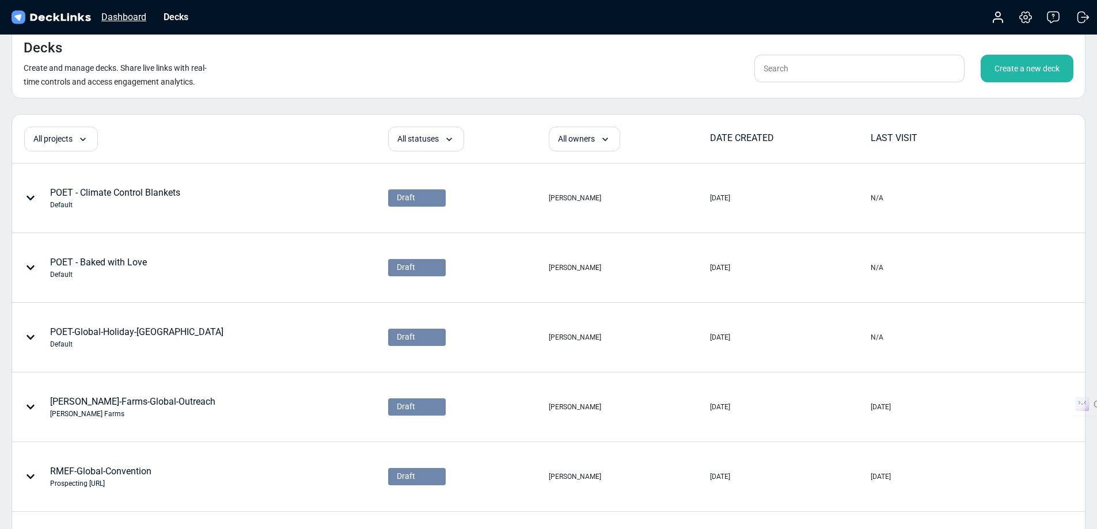
click at [134, 20] on div "Dashboard" at bounding box center [124, 17] width 56 height 14
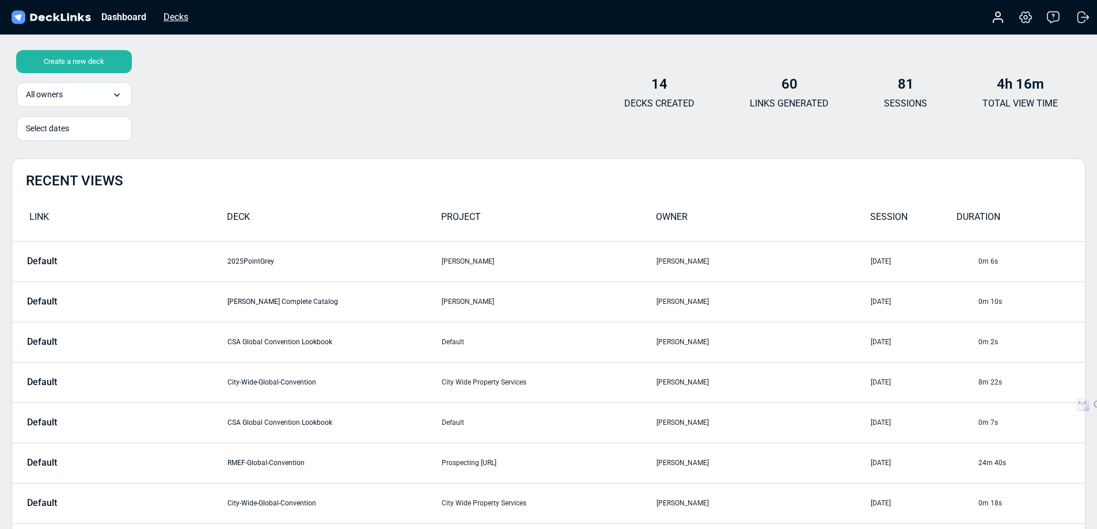
click at [175, 21] on div "Decks" at bounding box center [176, 17] width 36 height 14
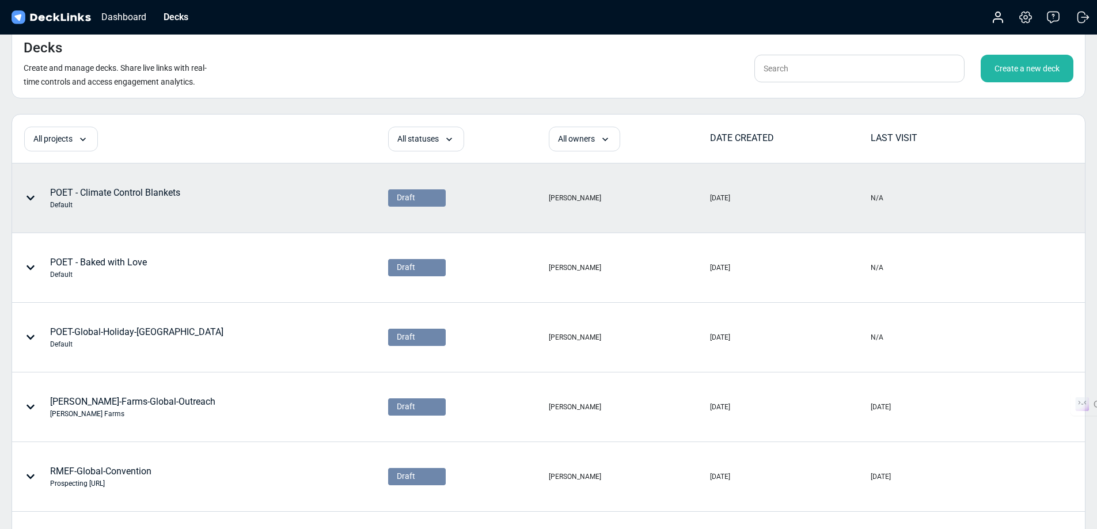
click at [32, 200] on icon at bounding box center [30, 198] width 9 height 9
click at [227, 228] on div at bounding box center [548, 264] width 1097 height 529
click at [149, 189] on div "POET - Climate Control Blankets Default" at bounding box center [115, 198] width 130 height 24
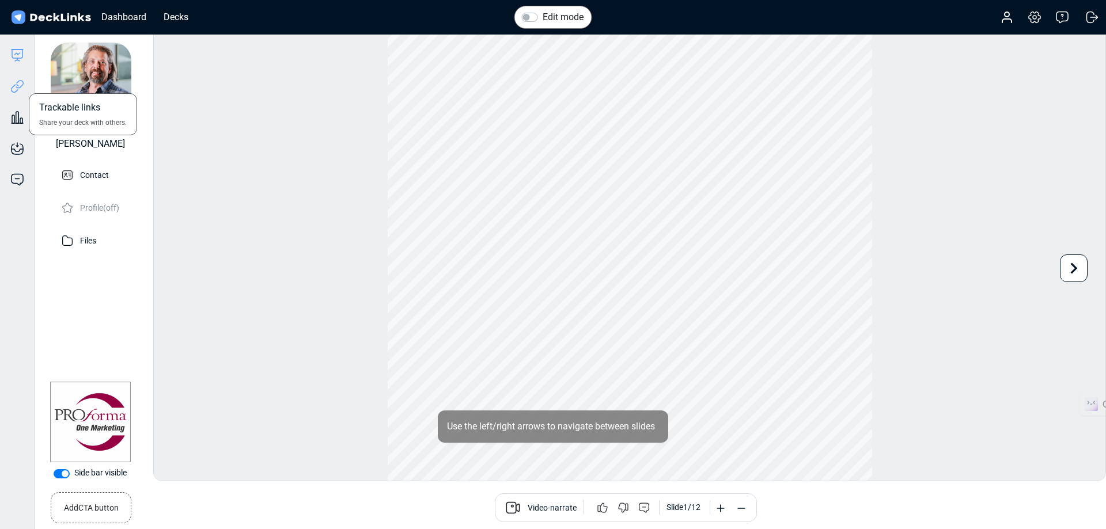
click at [20, 87] on icon at bounding box center [17, 86] width 14 height 14
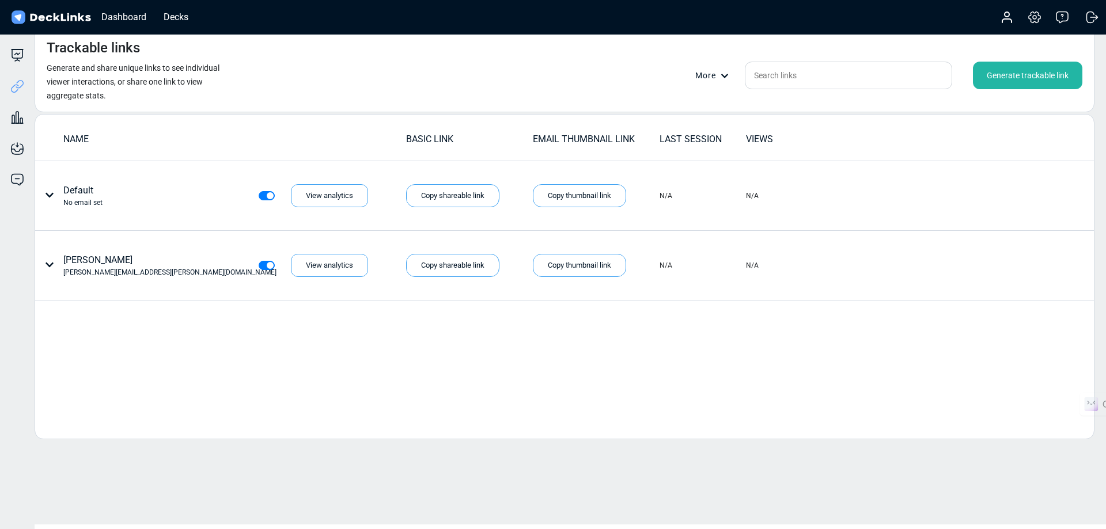
click at [1029, 75] on div "Generate trackable link" at bounding box center [1027, 76] width 109 height 28
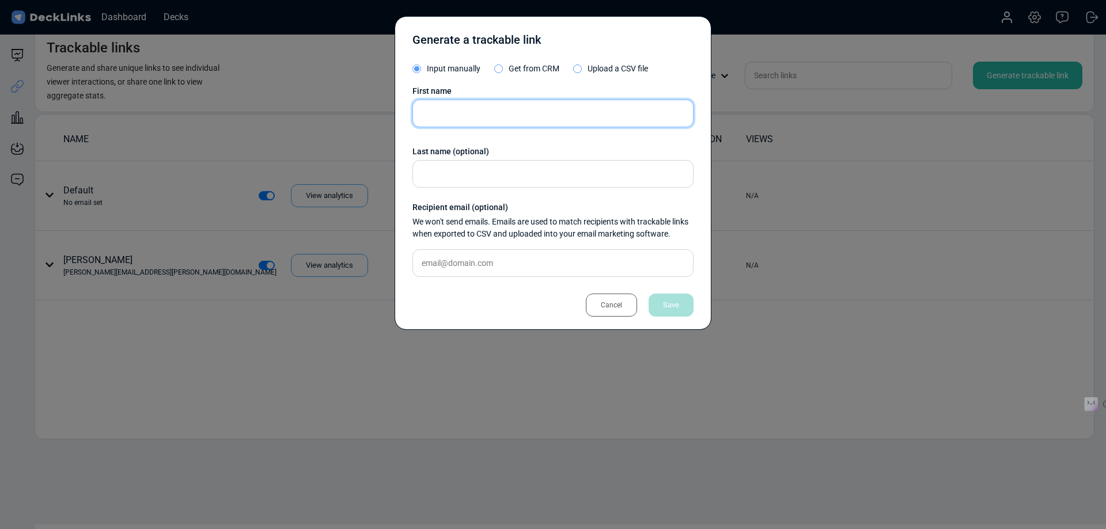
click at [484, 119] on input "text" at bounding box center [552, 114] width 281 height 28
type input "Shae"
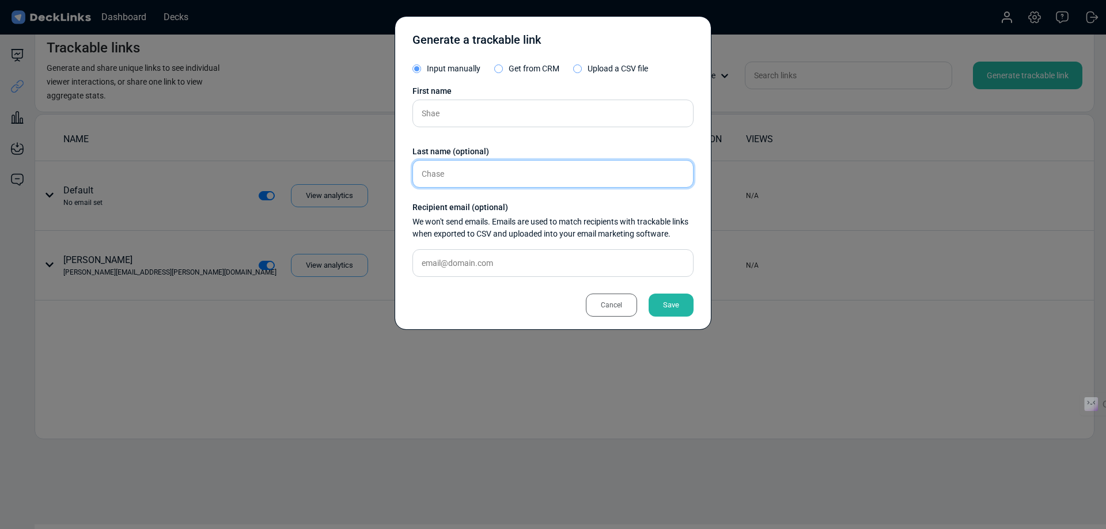
type input "Chase"
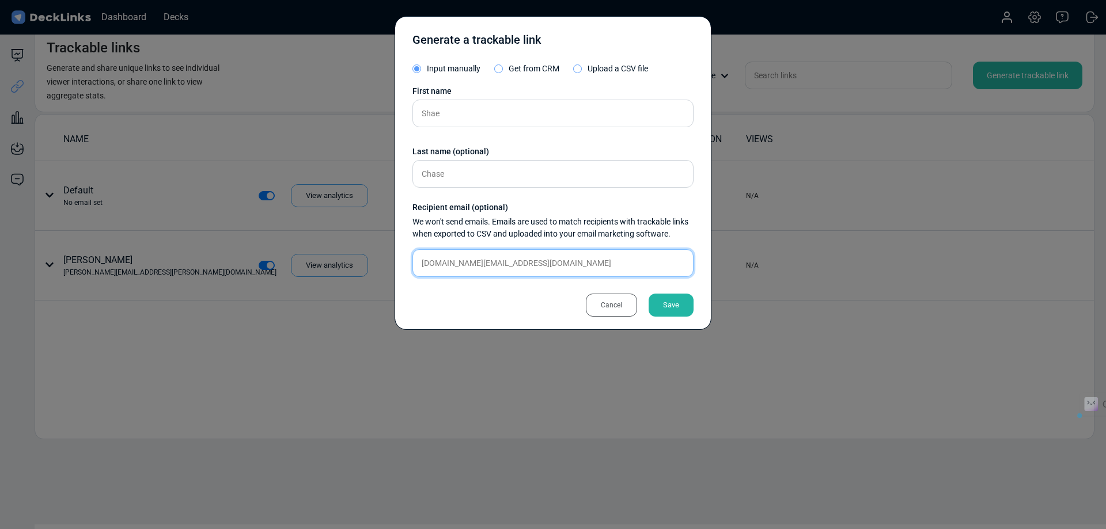
drag, startPoint x: 530, startPoint y: 264, endPoint x: 413, endPoint y: 261, distance: 116.9
click at [413, 261] on input "[DOMAIN_NAME][EMAIL_ADDRESS][DOMAIN_NAME]" at bounding box center [552, 263] width 281 height 28
type input "[DOMAIN_NAME][EMAIL_ADDRESS][DOMAIN_NAME]"
click at [674, 311] on div "Save" at bounding box center [671, 305] width 45 height 23
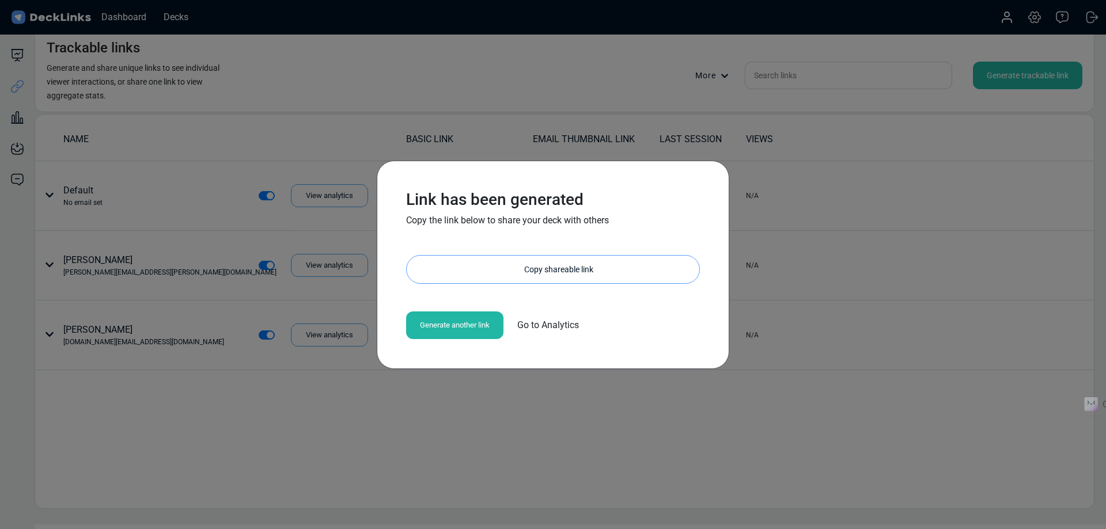
click at [546, 275] on div "Copy shareable link" at bounding box center [558, 270] width 281 height 28
click at [514, 389] on div "Link has been generated Copy the link below to share your deck with others http…" at bounding box center [553, 264] width 1106 height 529
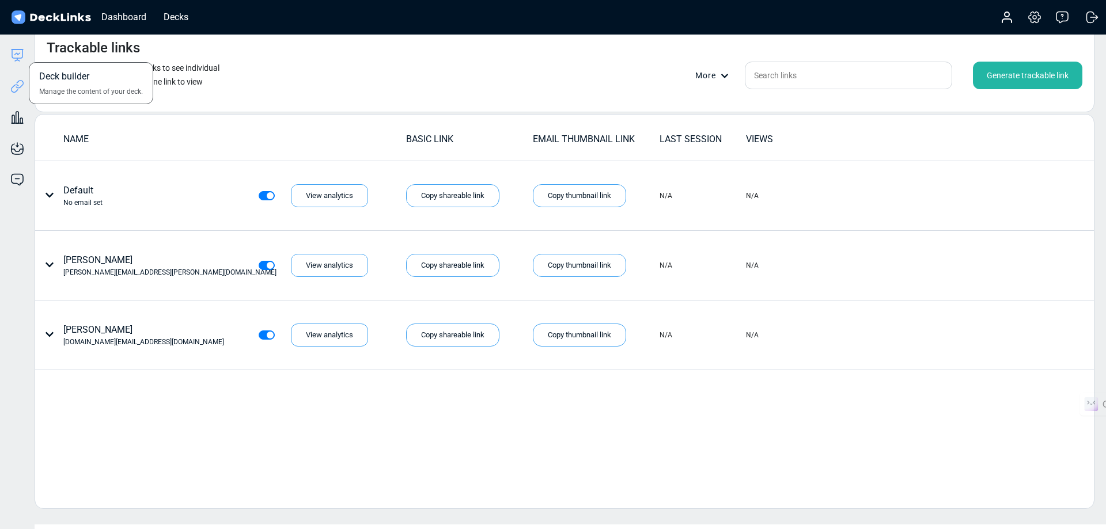
click at [22, 52] on icon at bounding box center [17, 54] width 10 height 9
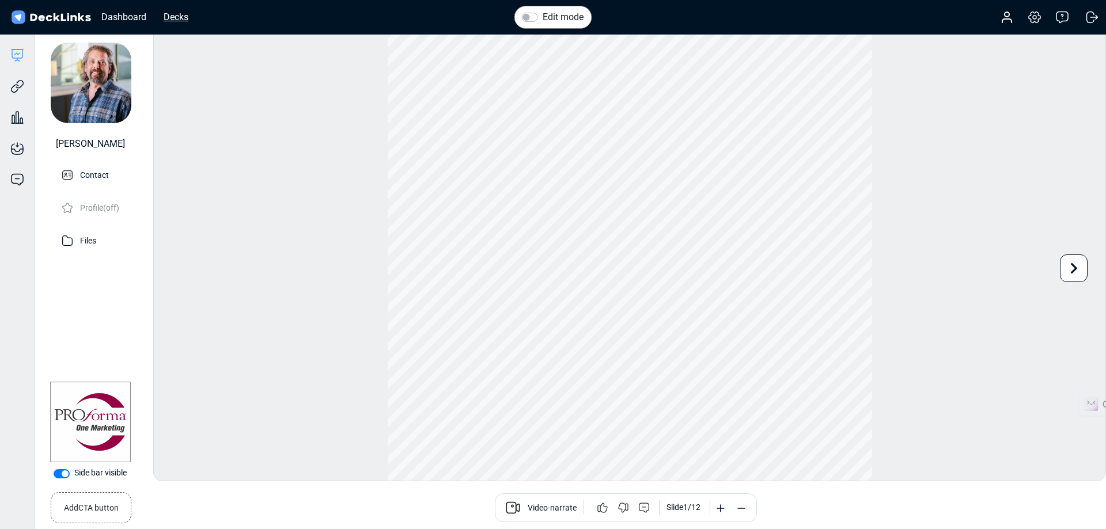
click at [168, 18] on div "Decks" at bounding box center [176, 17] width 36 height 14
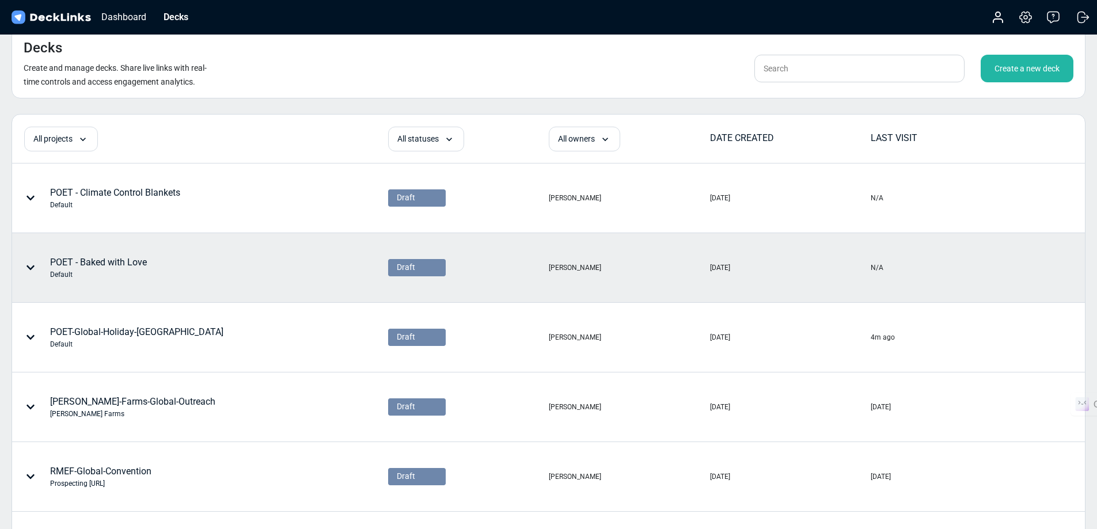
click at [32, 267] on icon at bounding box center [30, 267] width 9 height 9
click at [185, 280] on div at bounding box center [548, 264] width 1097 height 529
click at [120, 266] on div "POET - Baked with Love Default" at bounding box center [98, 268] width 97 height 24
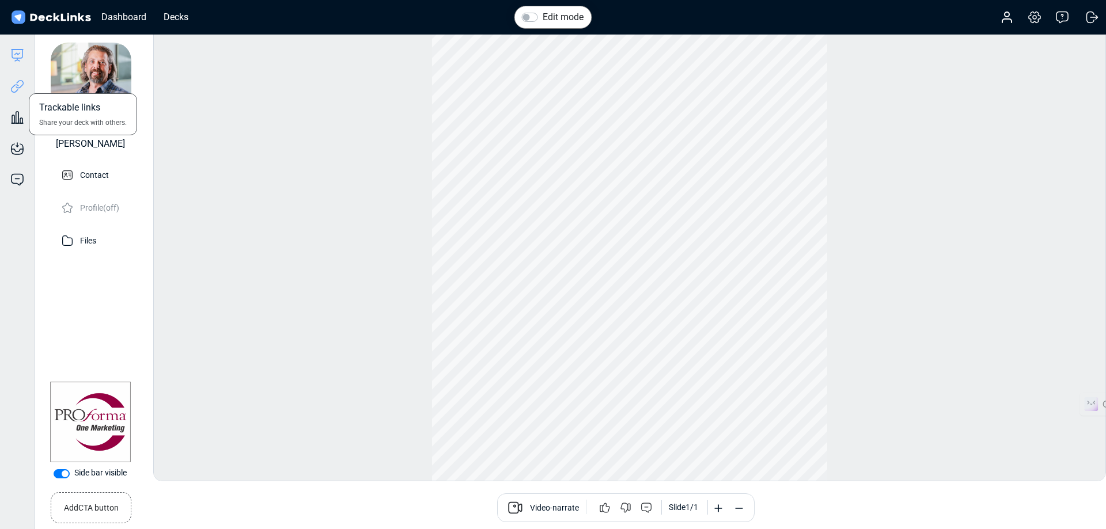
click at [14, 90] on icon at bounding box center [17, 86] width 14 height 14
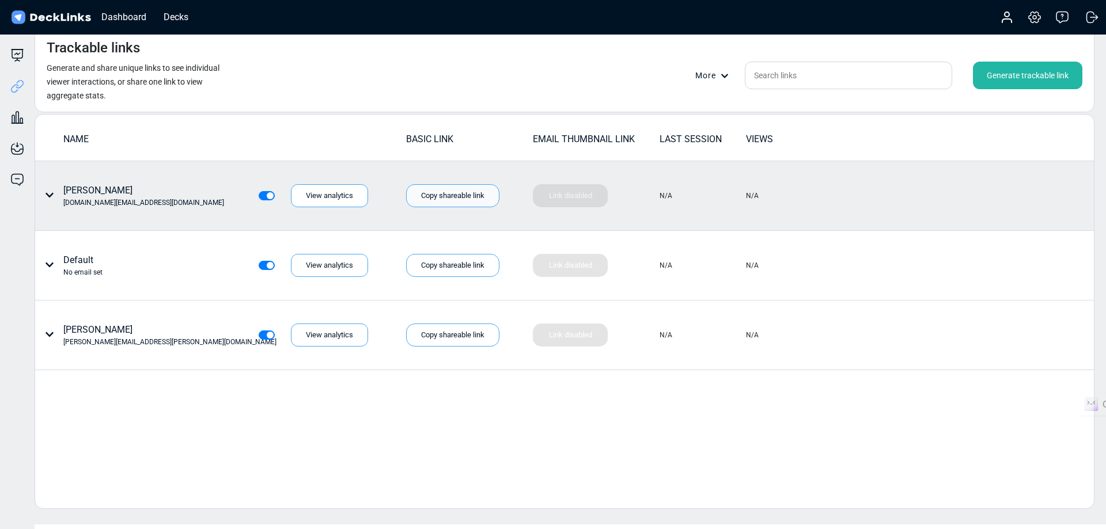
click at [433, 199] on div "Copy shareable link" at bounding box center [452, 195] width 93 height 23
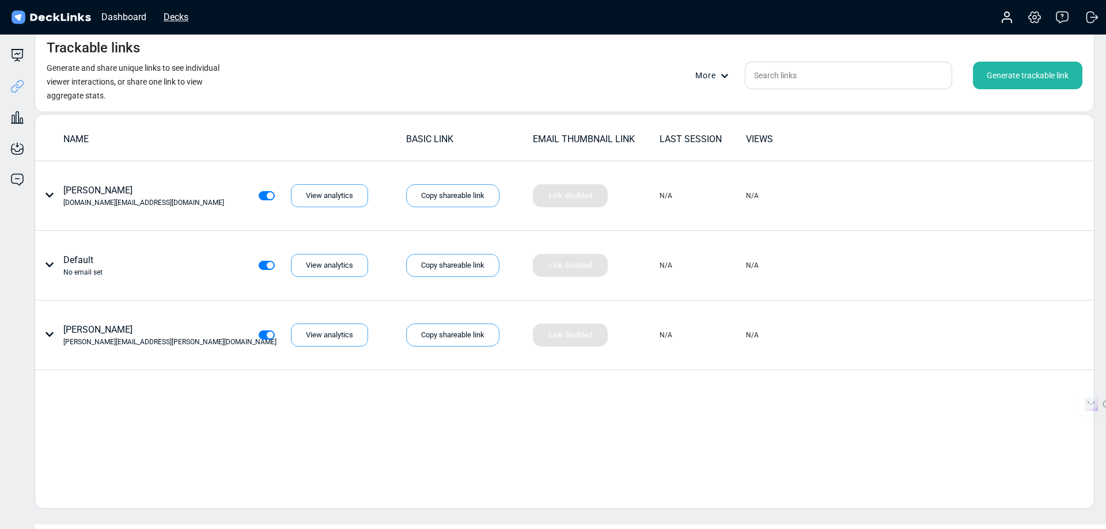
click at [175, 21] on div "Decks" at bounding box center [176, 17] width 36 height 14
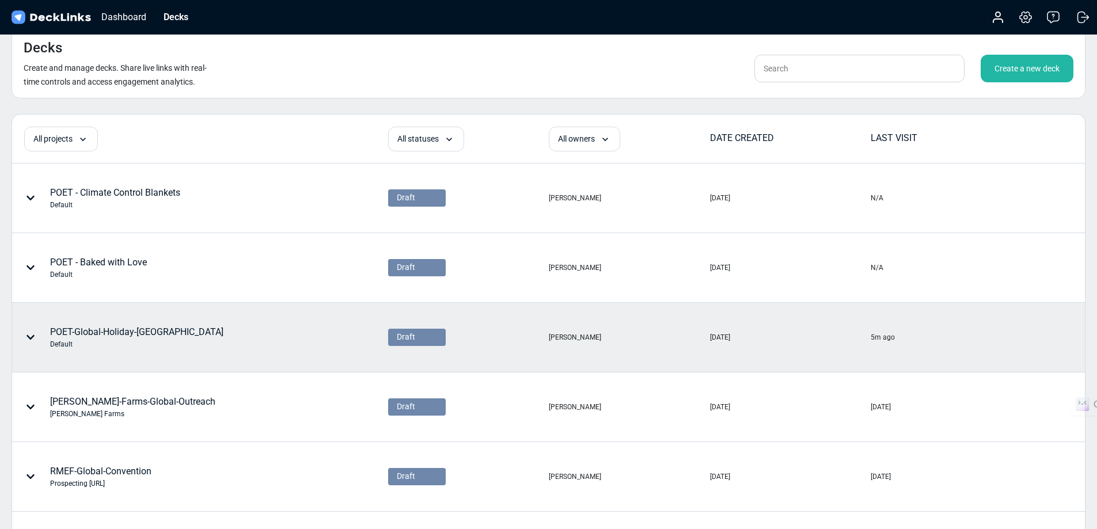
click at [108, 333] on div "POET-Global-Holiday-US Default" at bounding box center [136, 337] width 173 height 24
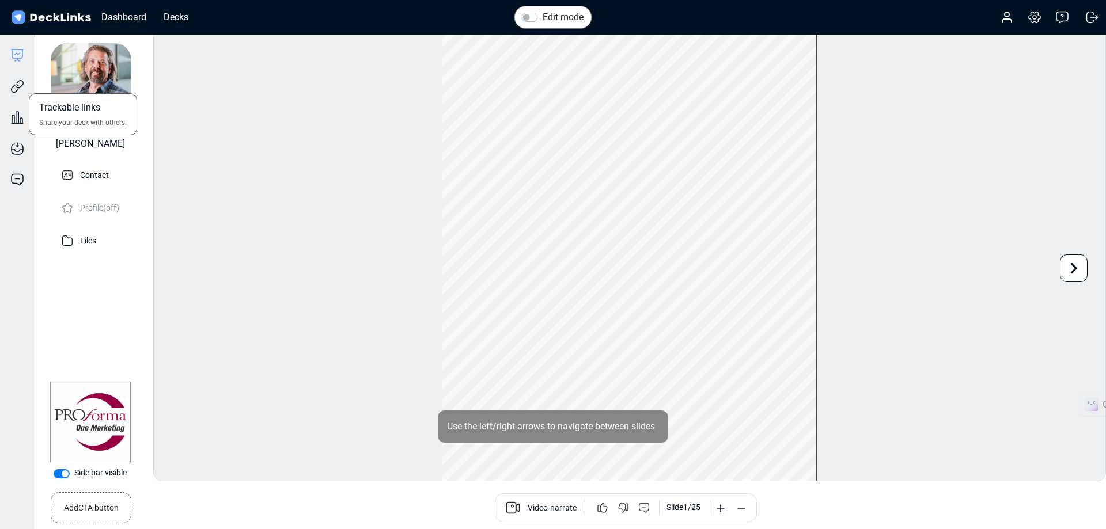
click at [24, 91] on div "Trackable links Share your deck with others." at bounding box center [17, 77] width 35 height 31
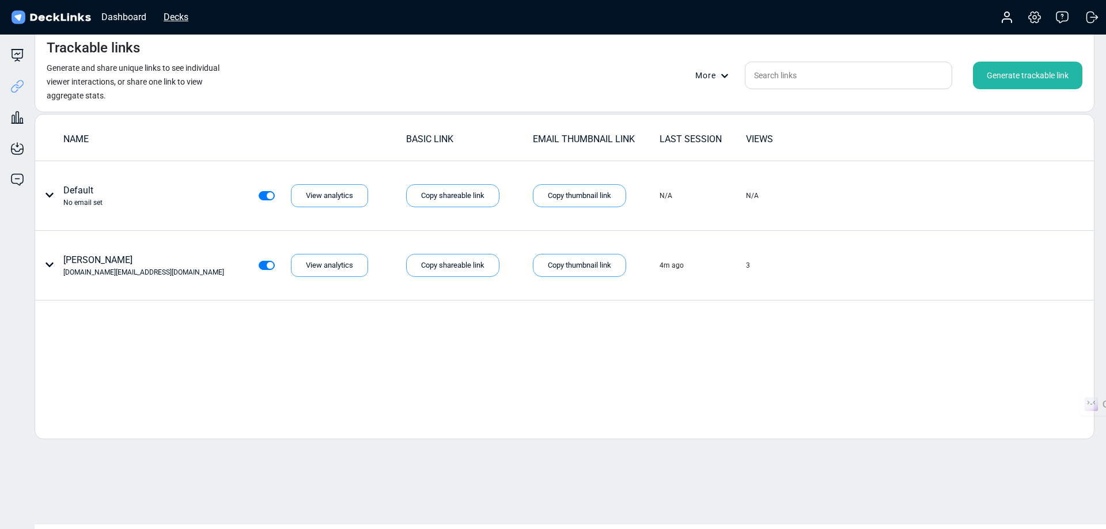
click at [165, 17] on div "Decks" at bounding box center [176, 17] width 36 height 14
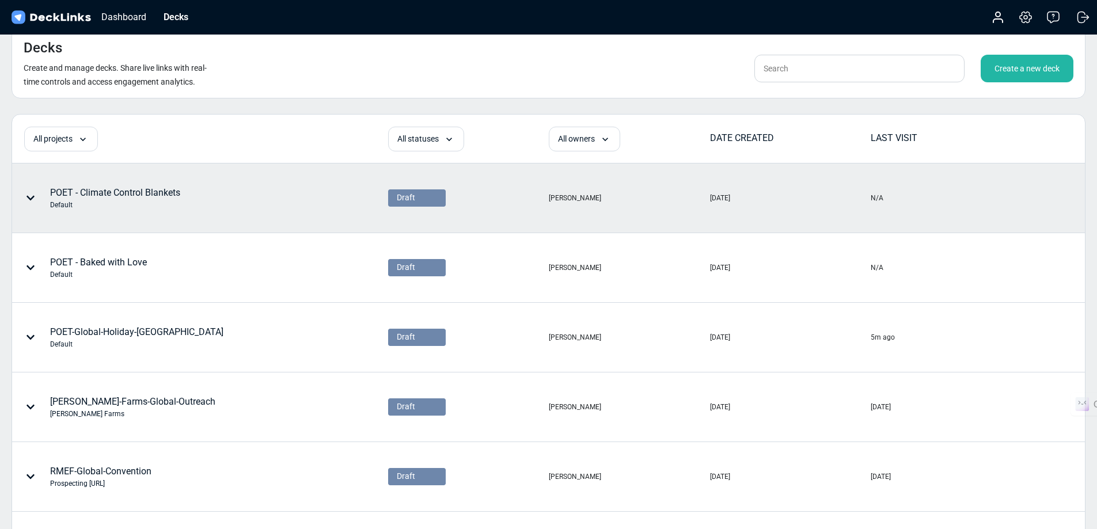
click at [32, 202] on icon at bounding box center [30, 198] width 9 height 9
click at [211, 204] on div at bounding box center [548, 264] width 1097 height 529
click at [176, 189] on div "POET - Climate Control Blankets Default" at bounding box center [115, 198] width 130 height 24
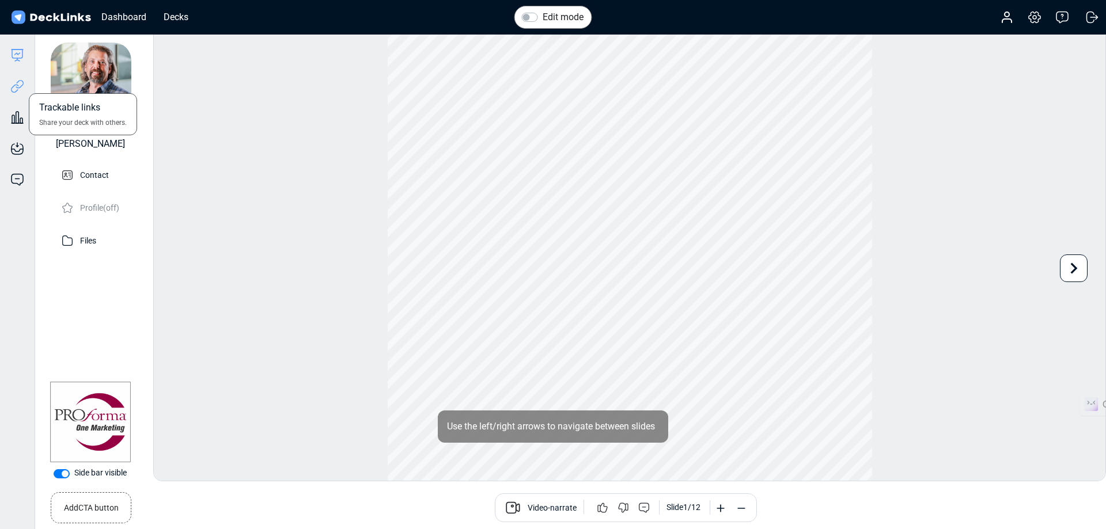
click at [18, 86] on icon at bounding box center [17, 86] width 14 height 14
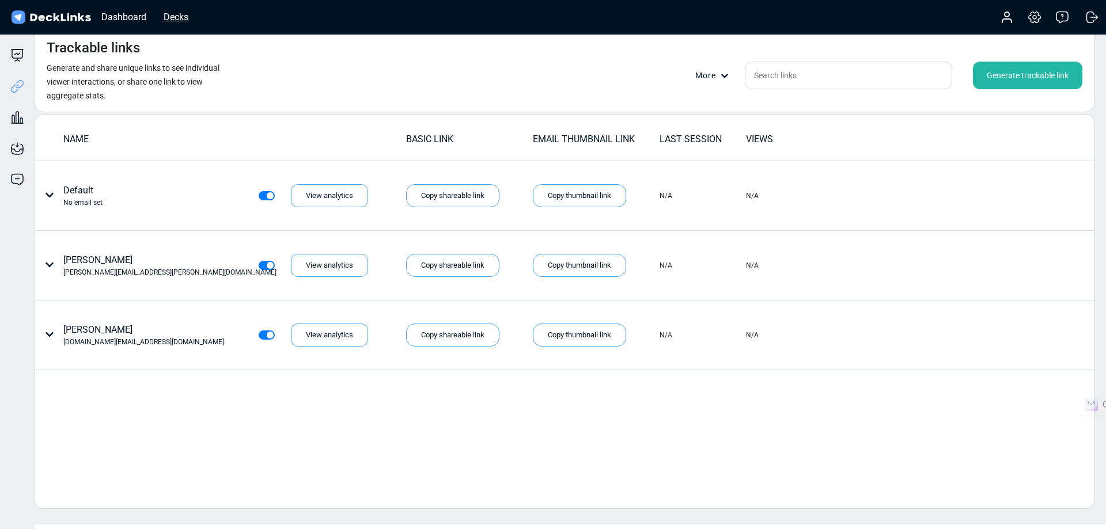
click at [183, 20] on div "Decks" at bounding box center [176, 17] width 36 height 14
